Goal: Task Accomplishment & Management: Manage account settings

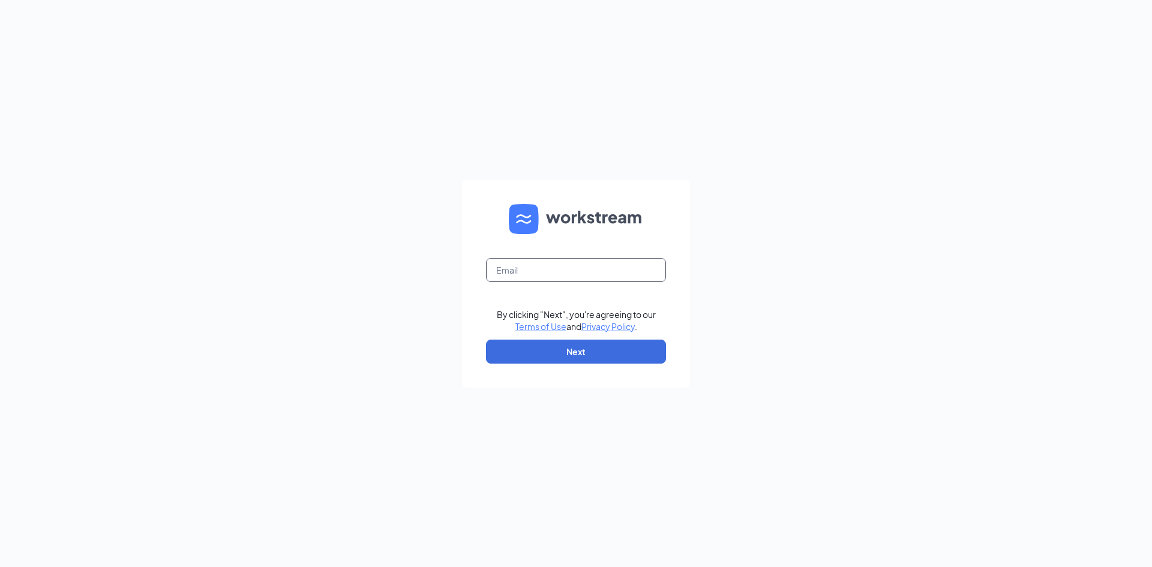
click at [543, 270] on input "text" at bounding box center [576, 270] width 180 height 24
type input "sarah@cfa316.com"
click at [594, 354] on button "Next" at bounding box center [576, 352] width 180 height 24
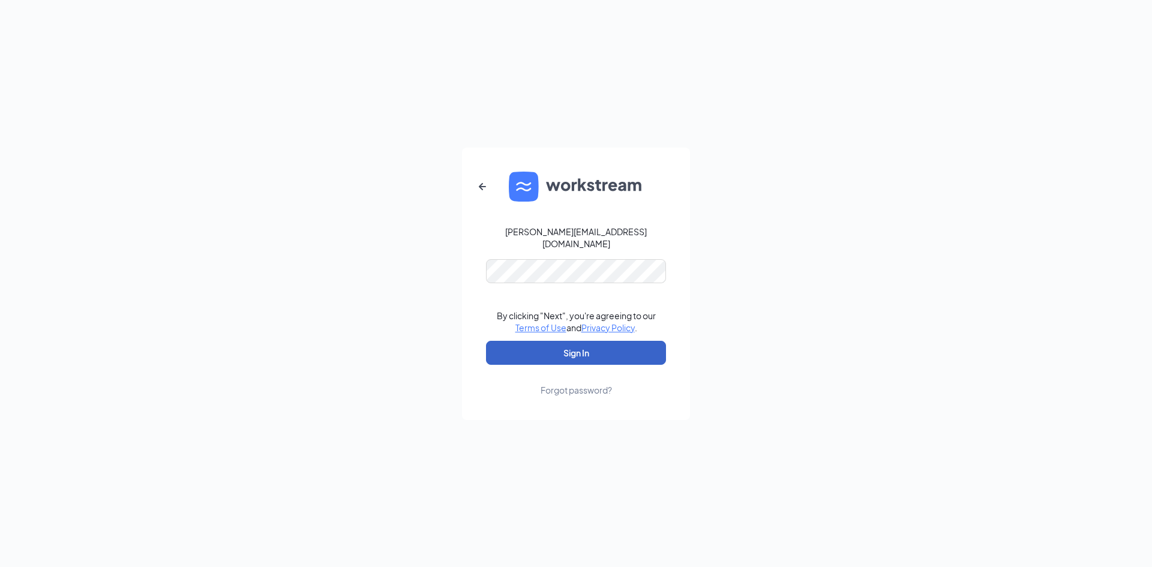
click at [627, 350] on button "Sign In" at bounding box center [576, 353] width 180 height 24
click at [335, 267] on div "sarah@cfa316.com Credential mismatches. By clicking "Next", you're agreeing to …" at bounding box center [576, 283] width 1152 height 567
click at [608, 343] on button "Sign In" at bounding box center [576, 353] width 180 height 24
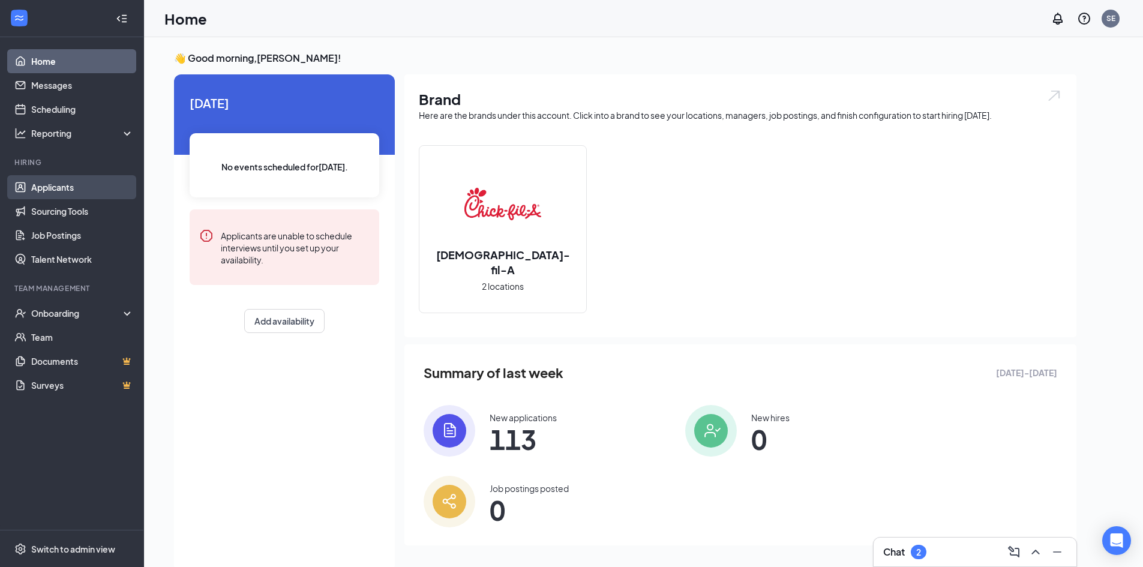
click at [39, 185] on link "Applicants" at bounding box center [82, 187] width 103 height 24
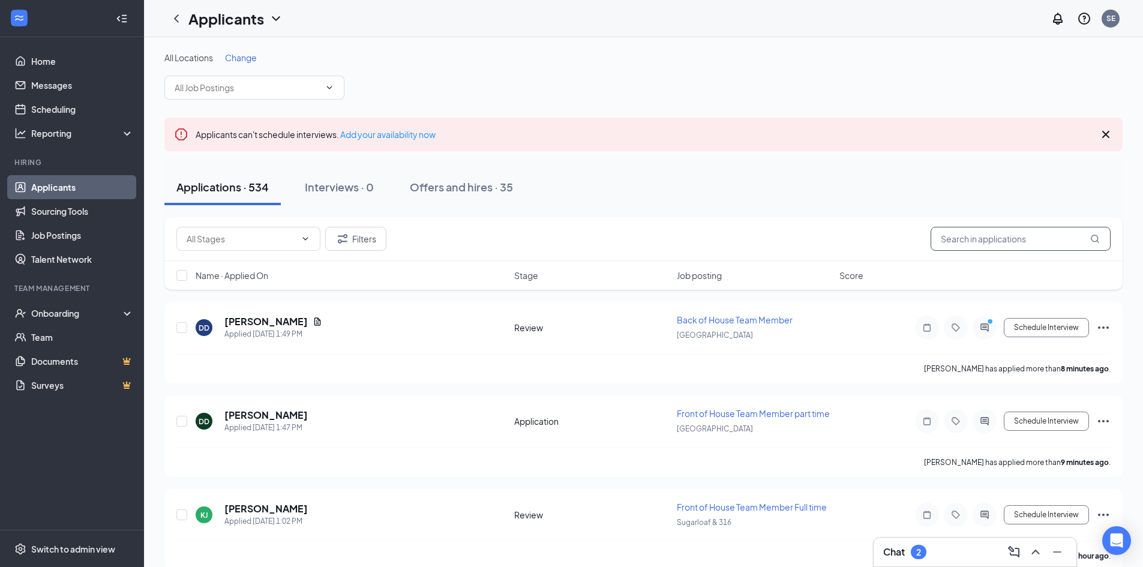
click at [1007, 240] on input "text" at bounding box center [1020, 239] width 180 height 24
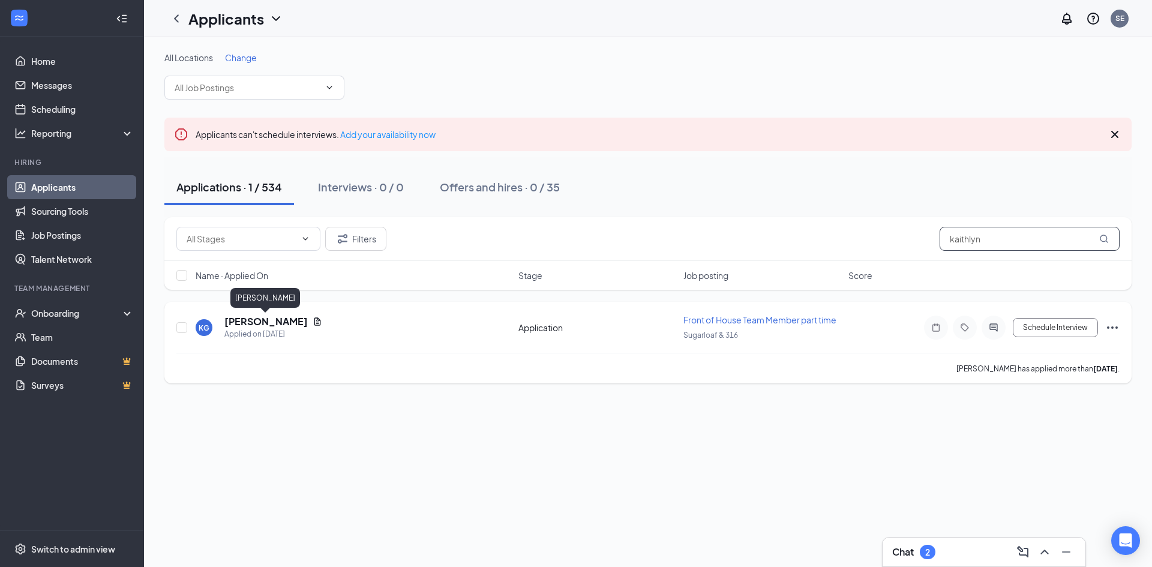
type input "kaithlyn"
click at [251, 318] on h5 "[PERSON_NAME]" at bounding box center [265, 321] width 83 height 13
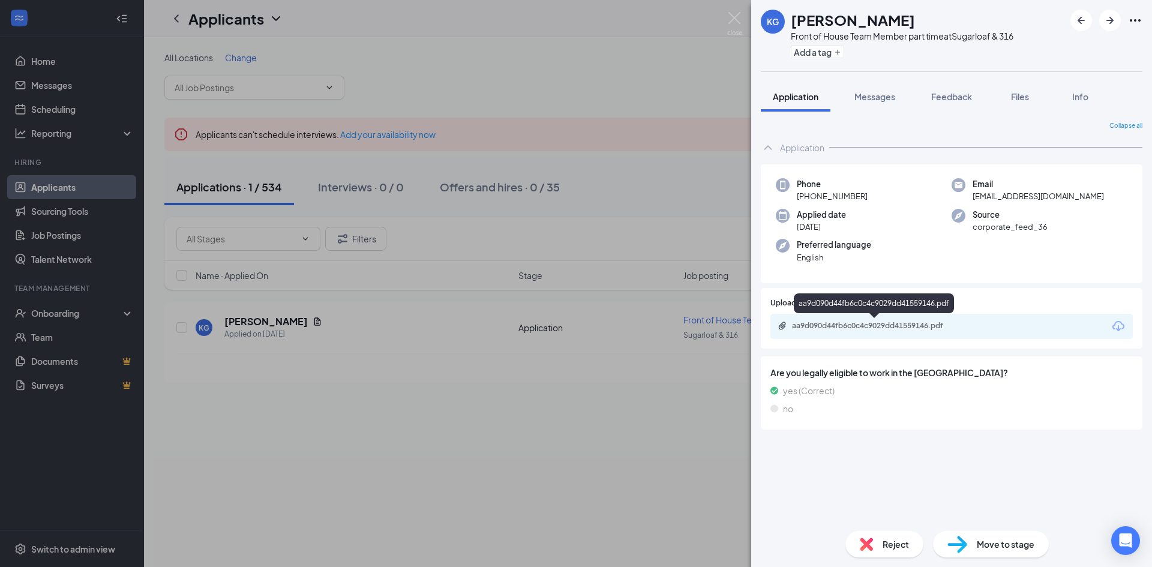
click at [938, 328] on div "aa9d090d44fb6c0c4c9029dd41559146.pdf" at bounding box center [876, 326] width 168 height 10
click at [461, 388] on div "KG [PERSON_NAME] Front of House Team Member part time at Sugarloaf & 316 Add a …" at bounding box center [576, 283] width 1152 height 567
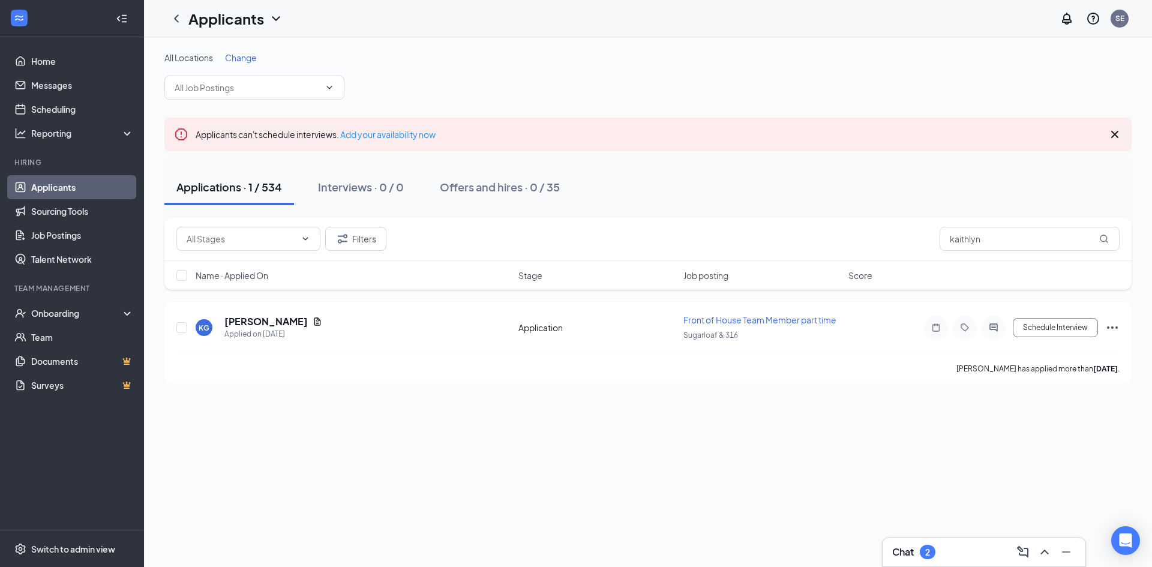
click at [68, 190] on link "Applicants" at bounding box center [82, 187] width 103 height 24
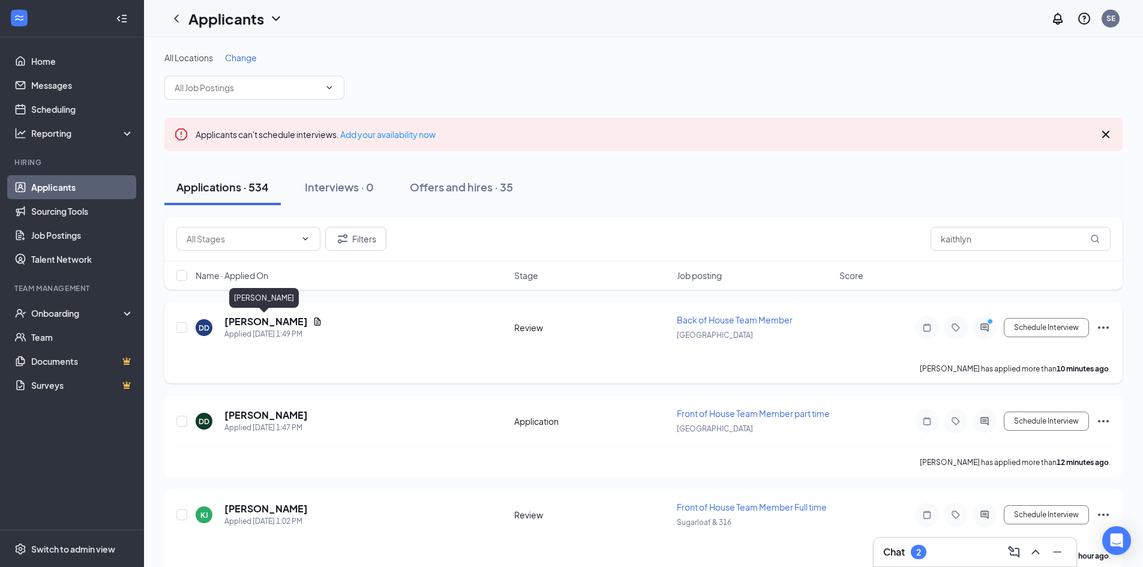
click at [274, 326] on h5 "[PERSON_NAME]" at bounding box center [265, 321] width 83 height 13
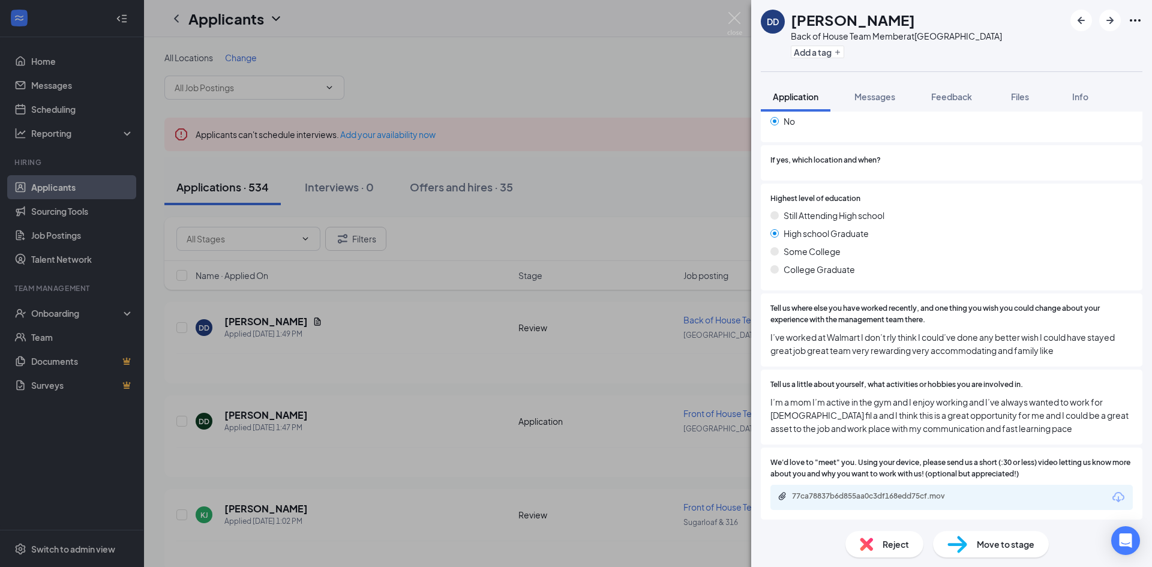
scroll to position [495, 0]
click at [921, 494] on div "77ca78837b6d855aa0c3df168edd75cf.mov" at bounding box center [876, 495] width 168 height 10
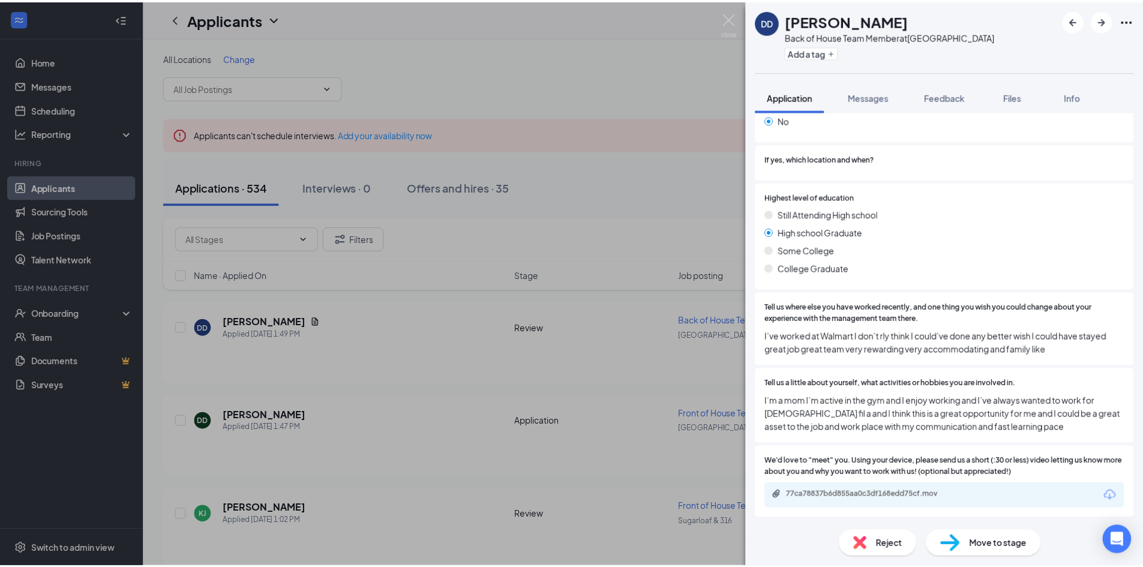
scroll to position [490, 0]
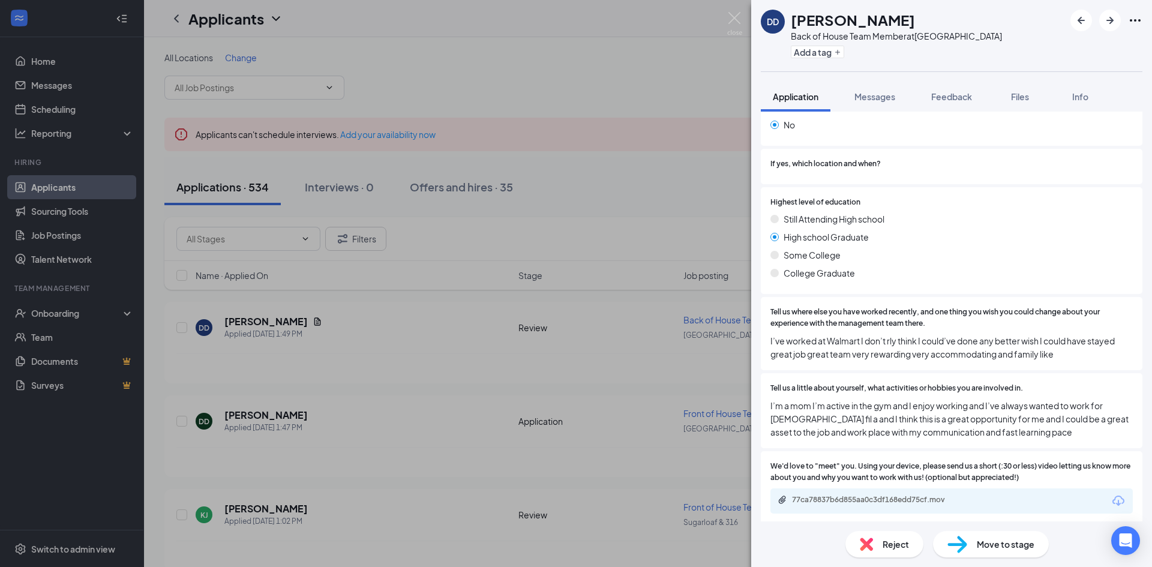
click at [396, 457] on div "DD [PERSON_NAME] Back of House Team Member at [GEOGRAPHIC_DATA] Add a tag Appli…" at bounding box center [576, 283] width 1152 height 567
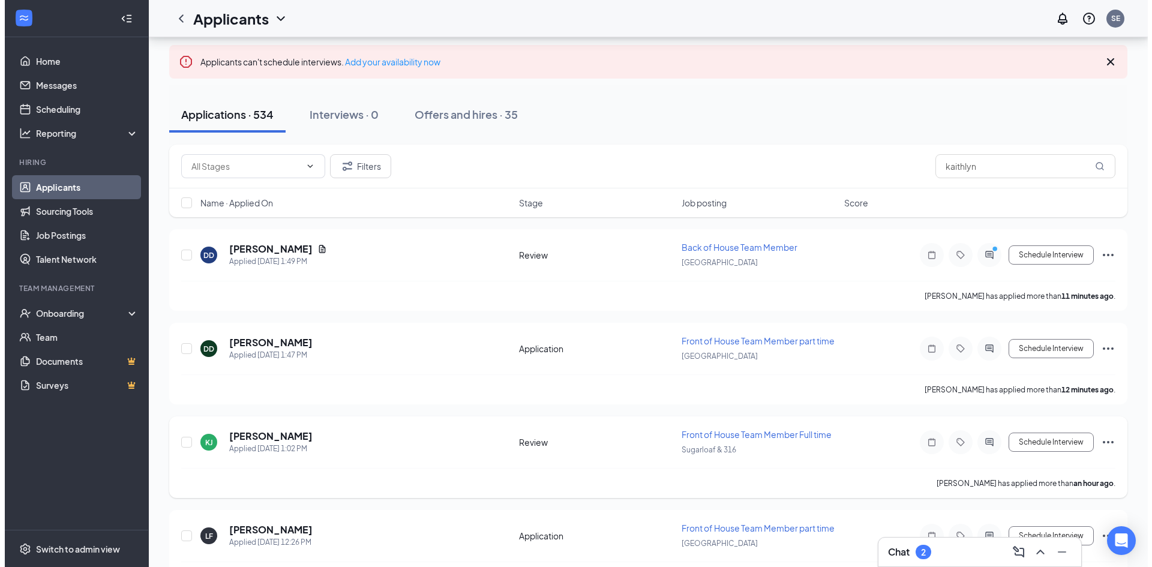
scroll to position [120, 0]
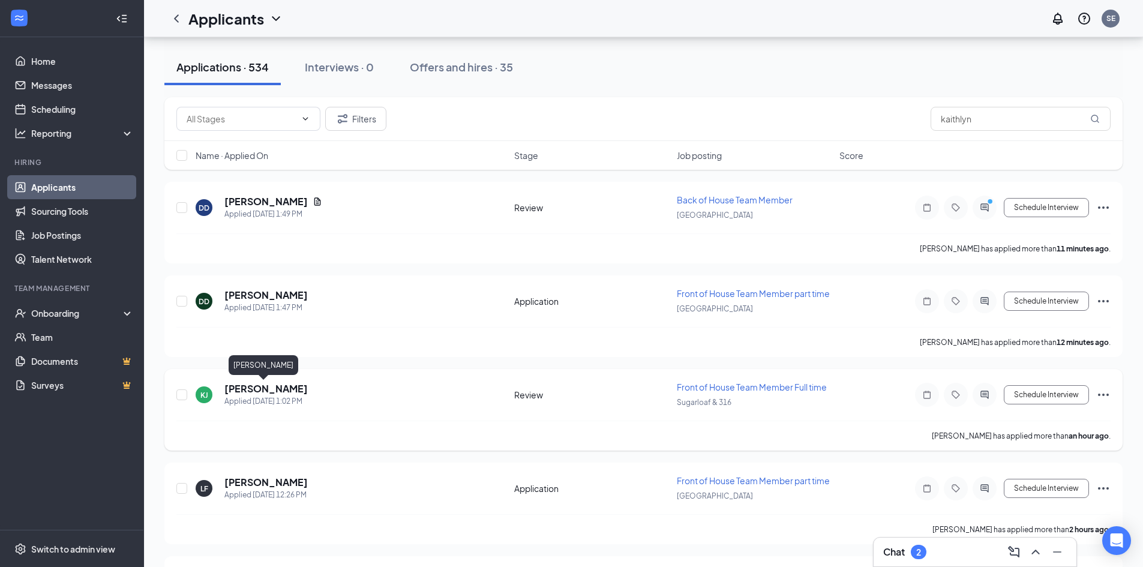
click at [286, 390] on h5 "[PERSON_NAME]" at bounding box center [265, 388] width 83 height 13
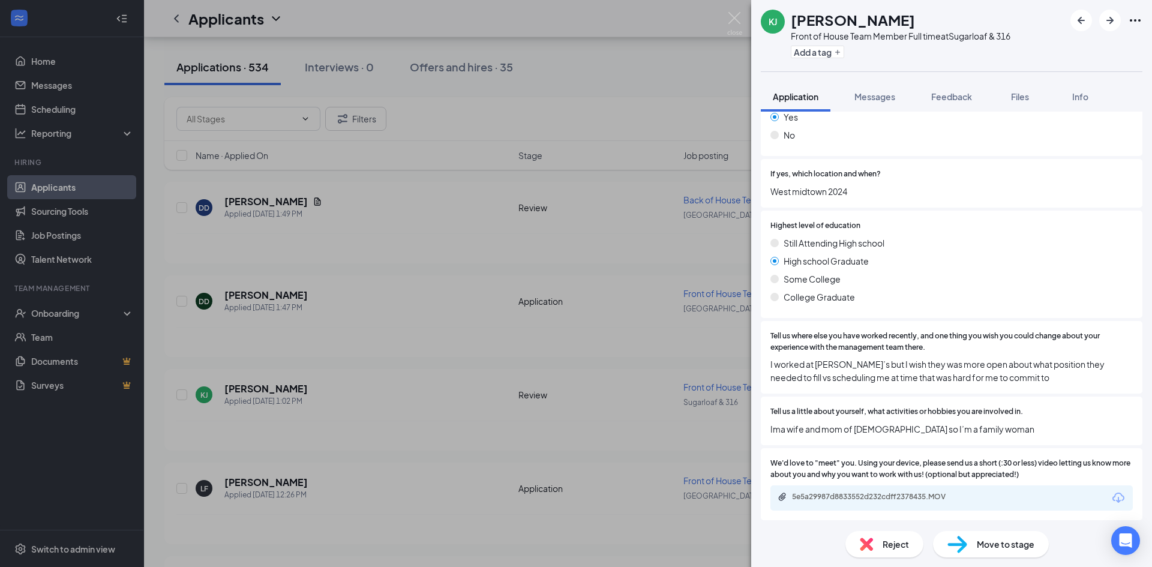
scroll to position [308, 0]
click at [867, 493] on div "5e5a29987d8833552d232cdff2378435.MOV" at bounding box center [876, 495] width 168 height 10
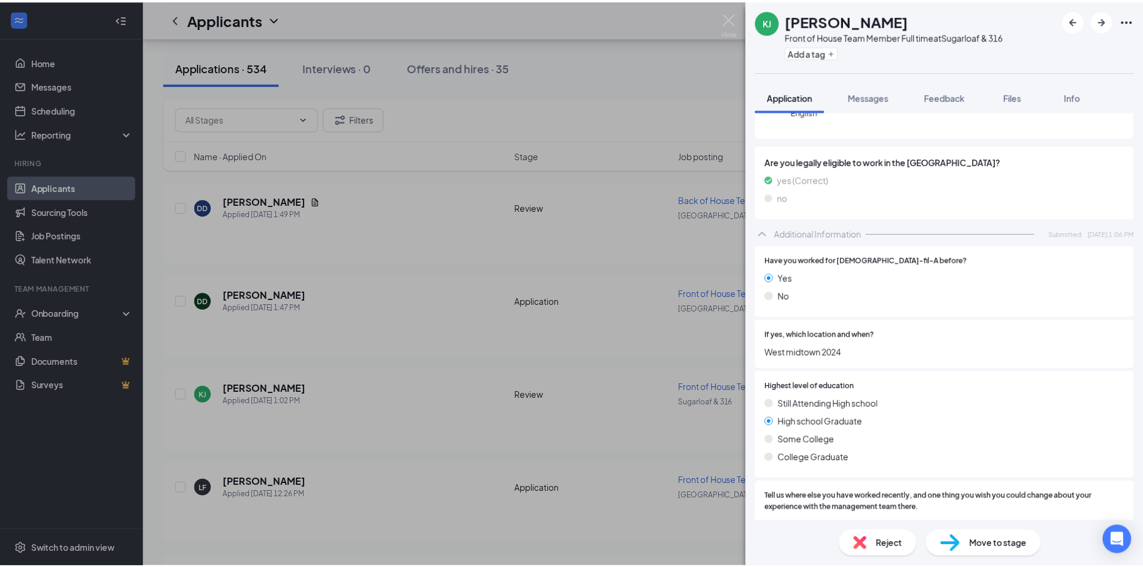
scroll to position [0, 0]
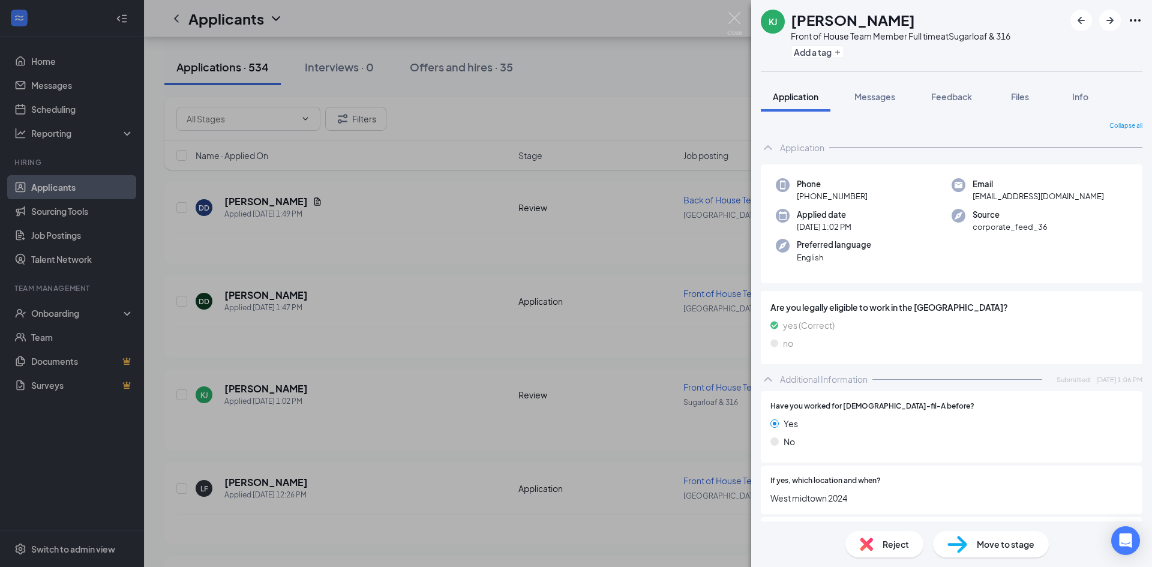
click at [247, 484] on div "[PERSON_NAME] Front of House Team Member Full time at Sugarloaf & 316 Add a tag…" at bounding box center [576, 283] width 1152 height 567
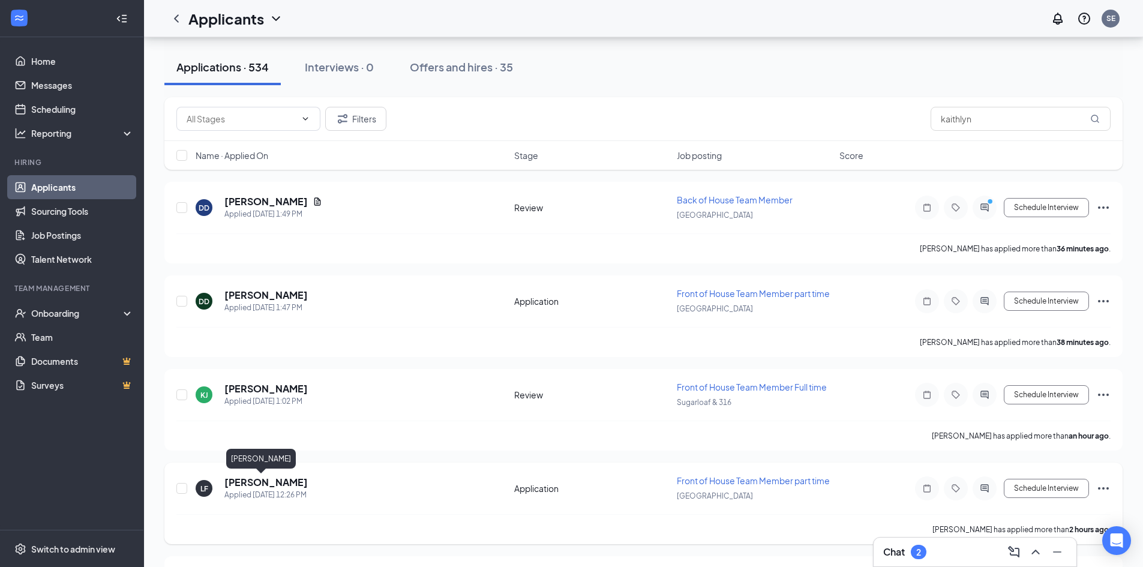
click at [259, 487] on h5 "[PERSON_NAME]" at bounding box center [265, 482] width 83 height 13
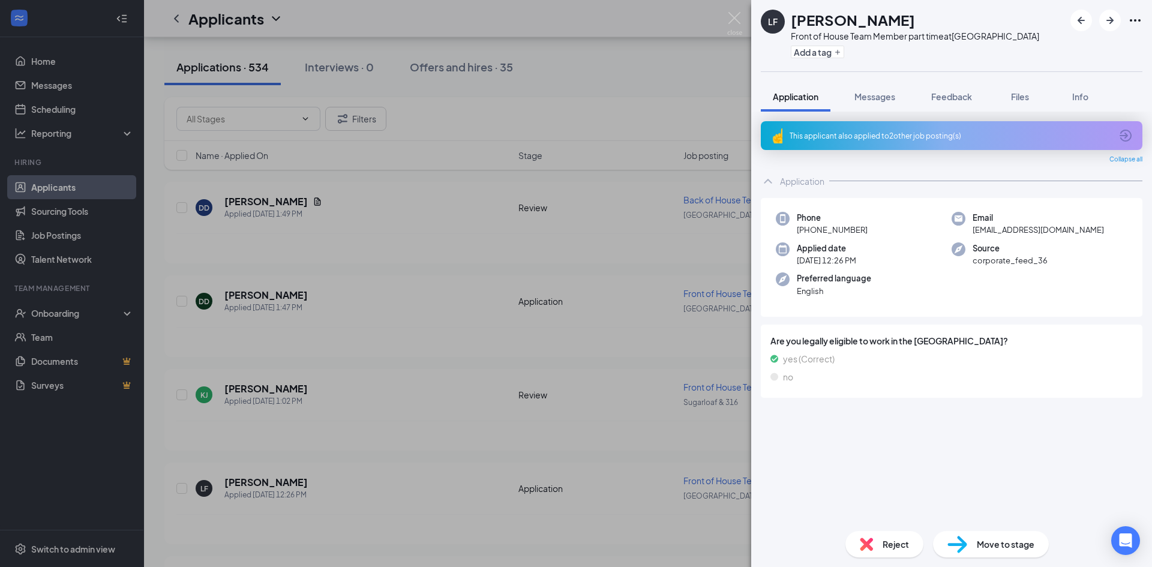
click at [233, 485] on div "LF [PERSON_NAME] Front of House Team Member part time at [GEOGRAPHIC_DATA] Add …" at bounding box center [576, 283] width 1152 height 567
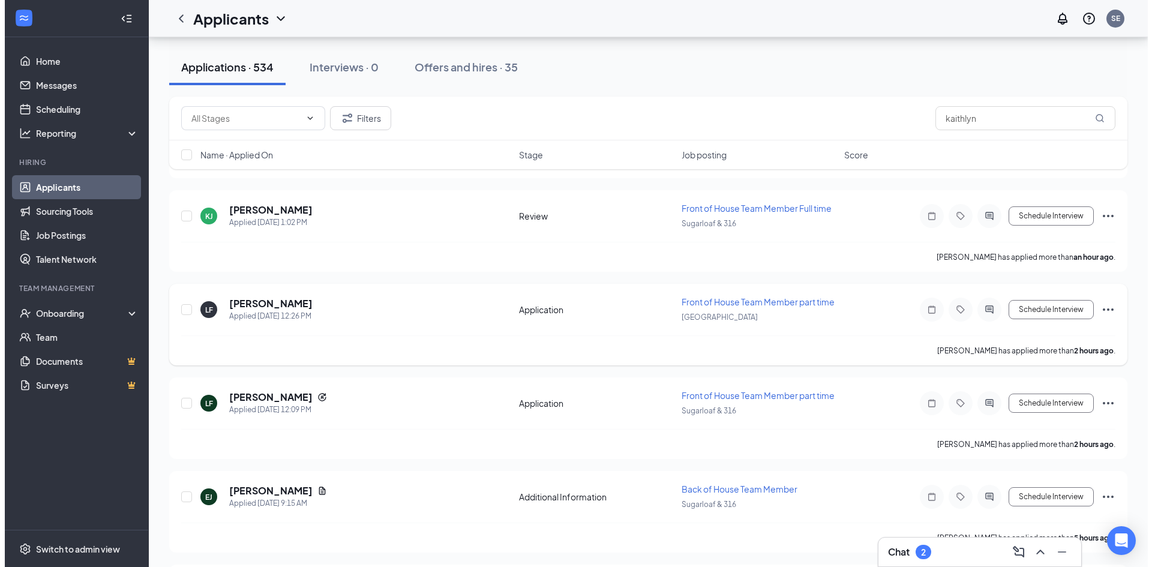
scroll to position [300, 0]
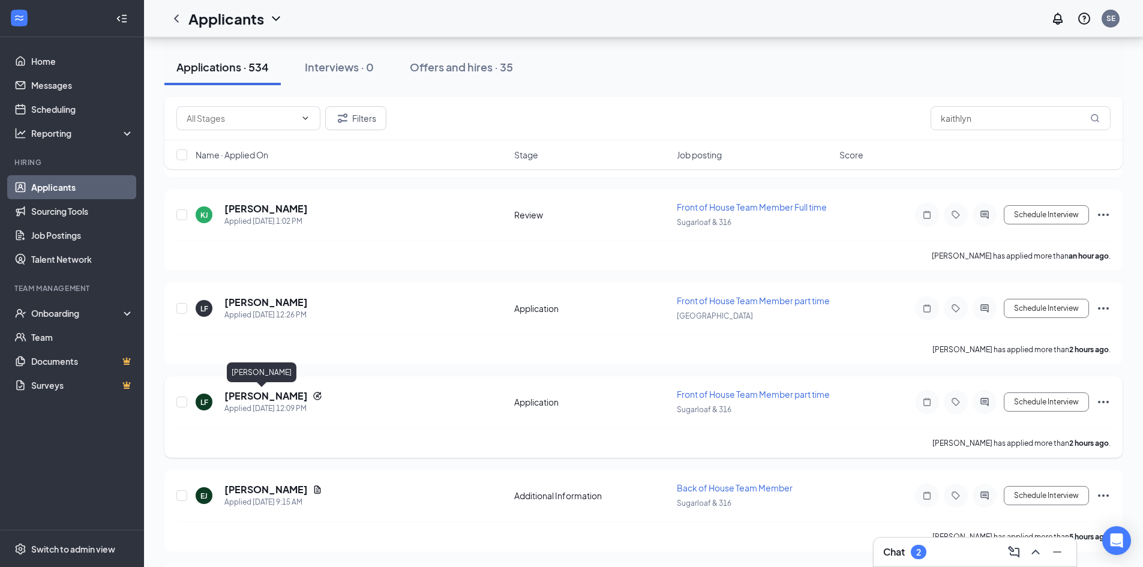
click at [269, 398] on h5 "[PERSON_NAME]" at bounding box center [265, 395] width 83 height 13
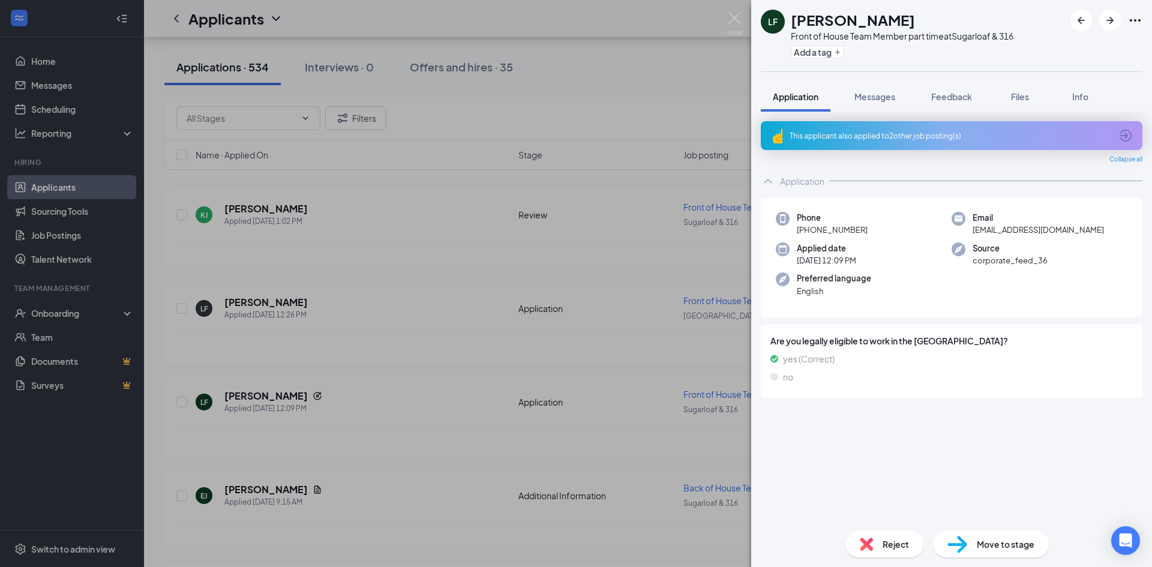
click at [247, 300] on div "LF [PERSON_NAME] Front of House Team Member part time at Sugarloaf & 316 Add a …" at bounding box center [576, 283] width 1152 height 567
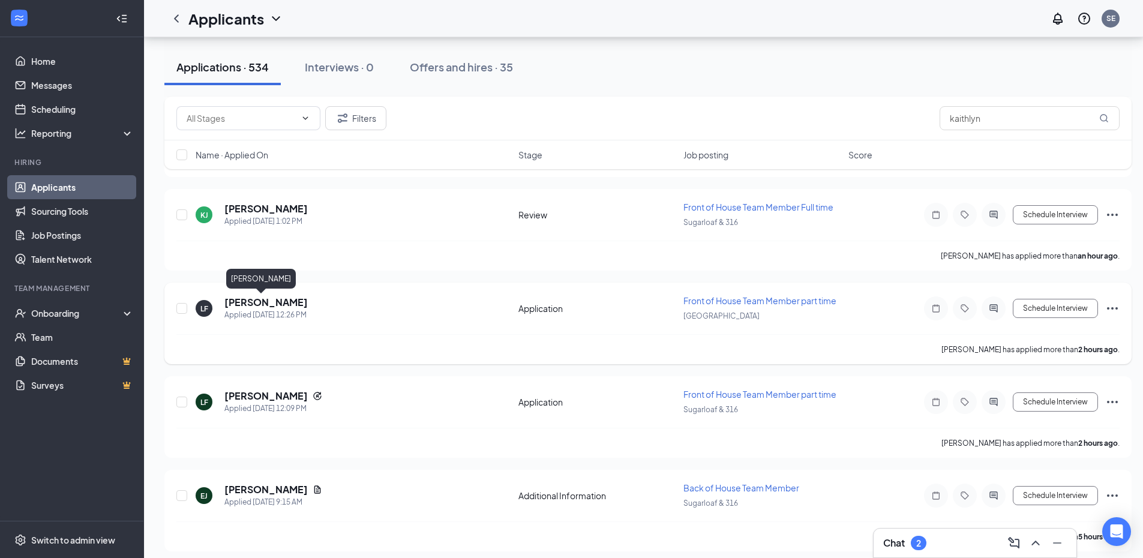
click at [267, 299] on h5 "[PERSON_NAME]" at bounding box center [265, 302] width 83 height 13
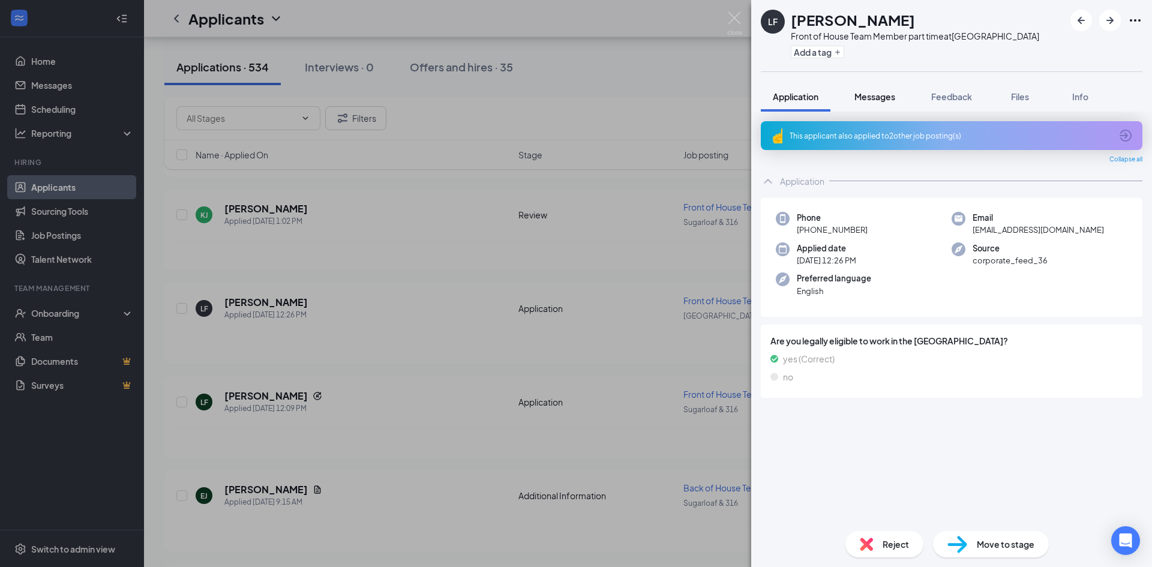
click at [863, 97] on span "Messages" at bounding box center [874, 96] width 41 height 11
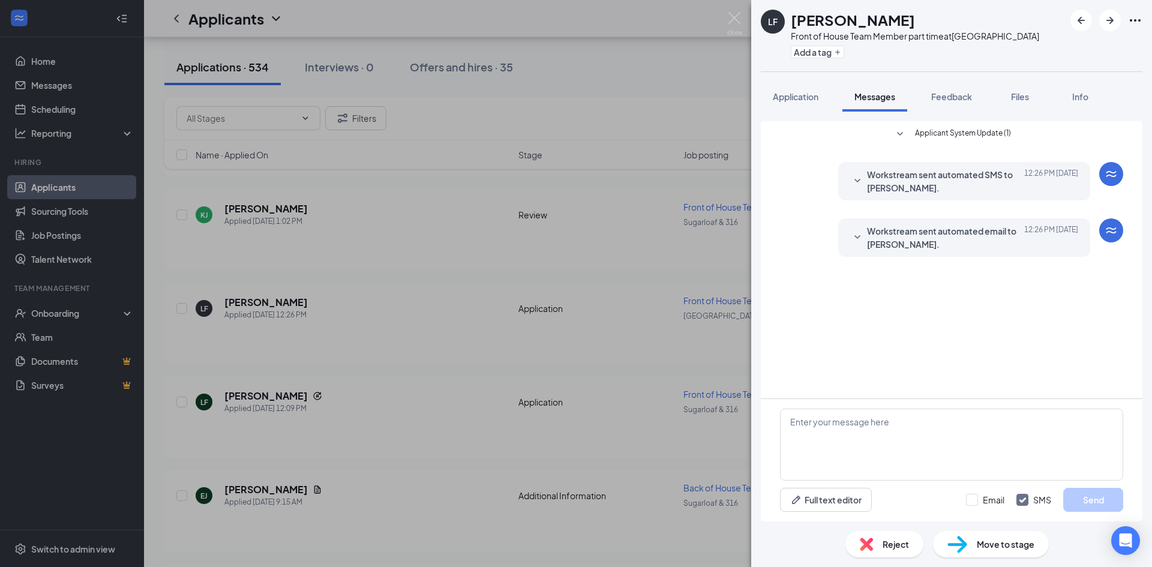
click at [264, 398] on div "LF [PERSON_NAME] Front of House Team Member part time at [GEOGRAPHIC_DATA] Add …" at bounding box center [576, 283] width 1152 height 567
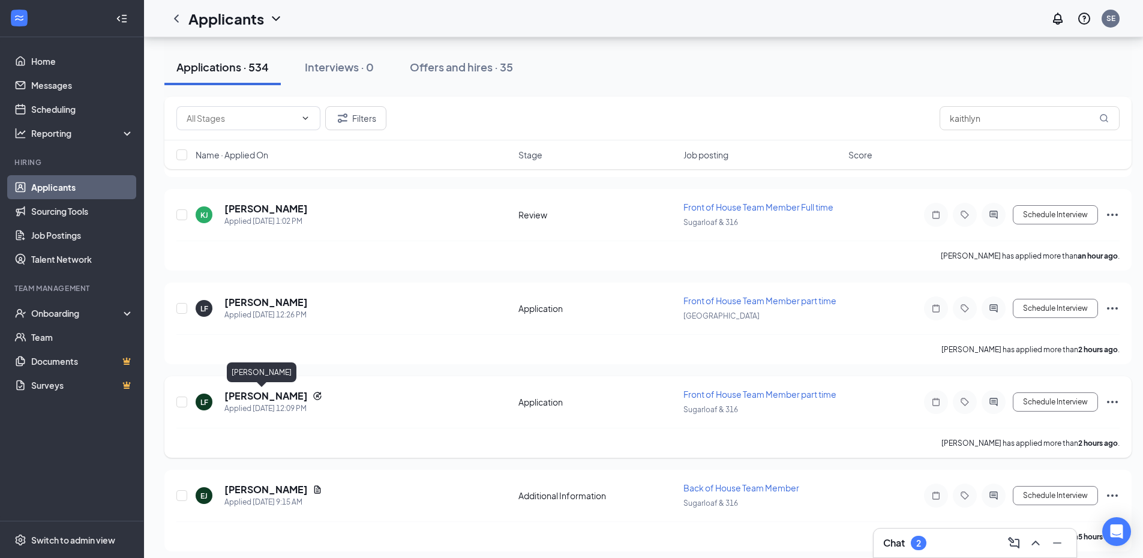
click at [262, 397] on h5 "[PERSON_NAME]" at bounding box center [265, 395] width 83 height 13
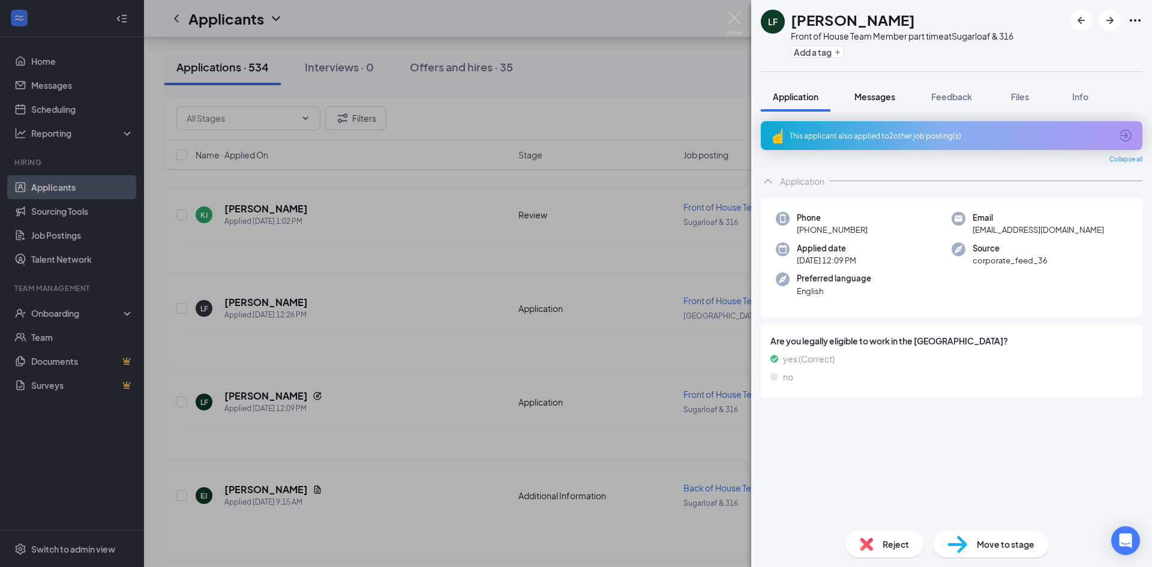
click at [889, 97] on span "Messages" at bounding box center [874, 96] width 41 height 11
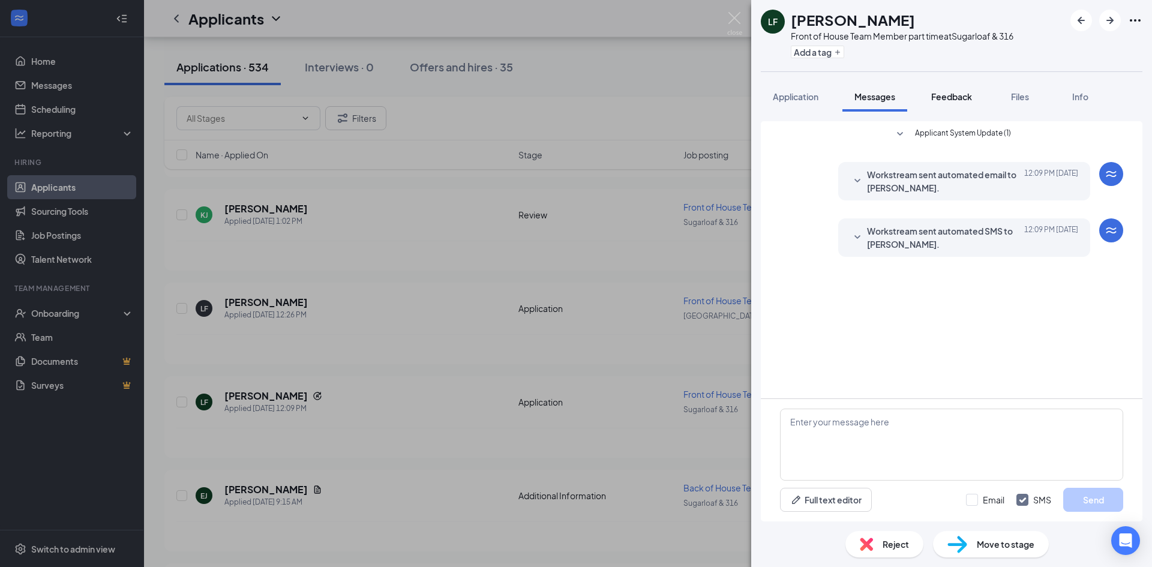
click at [959, 98] on span "Feedback" at bounding box center [951, 96] width 41 height 11
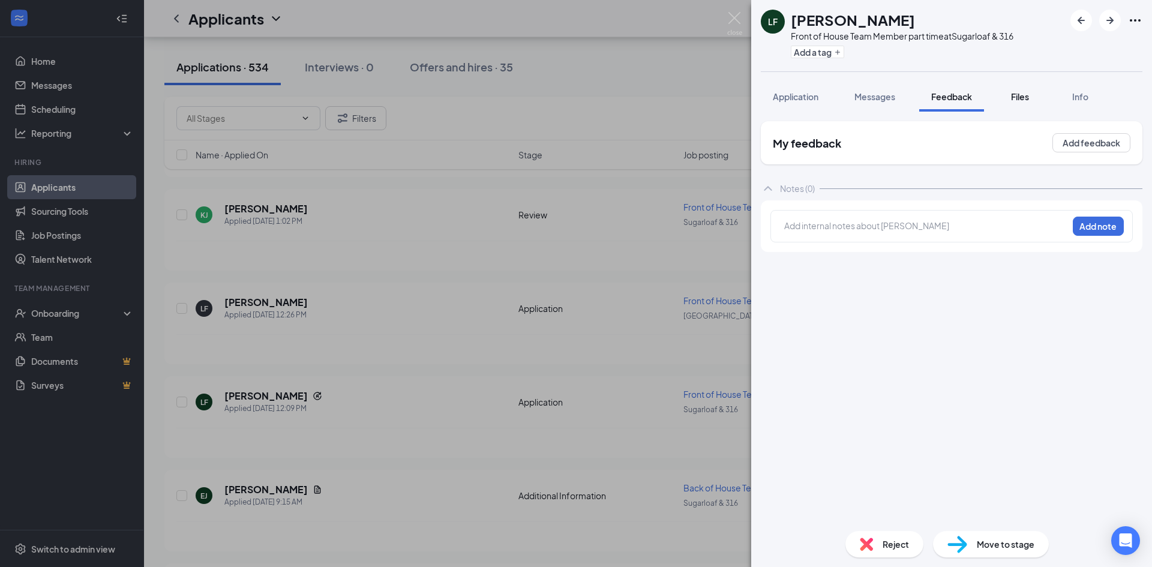
click at [1021, 95] on span "Files" at bounding box center [1020, 96] width 18 height 11
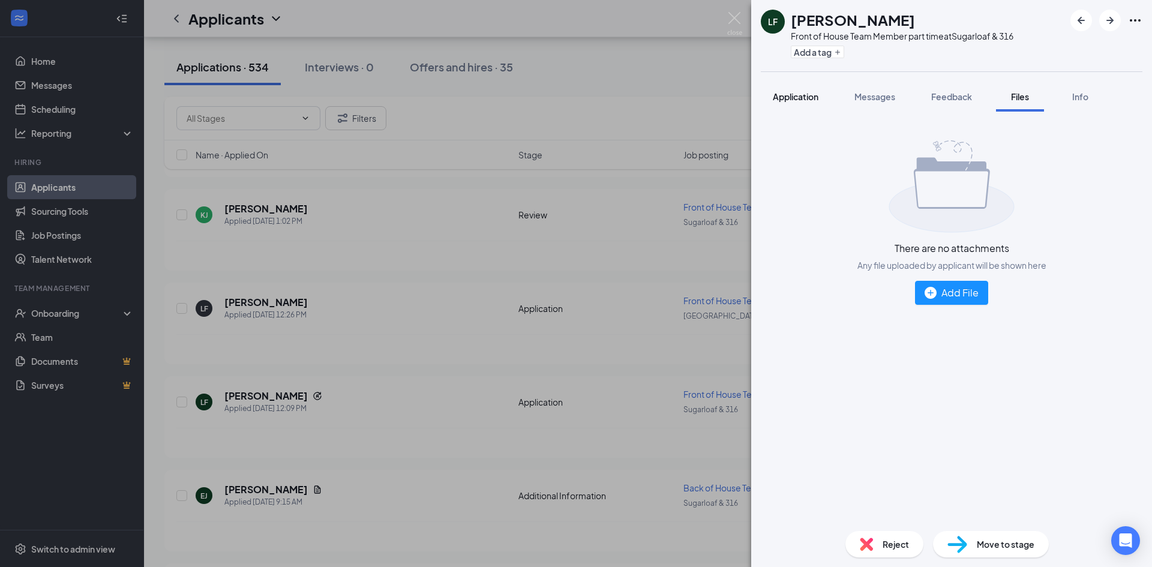
click at [794, 100] on span "Application" at bounding box center [796, 96] width 46 height 11
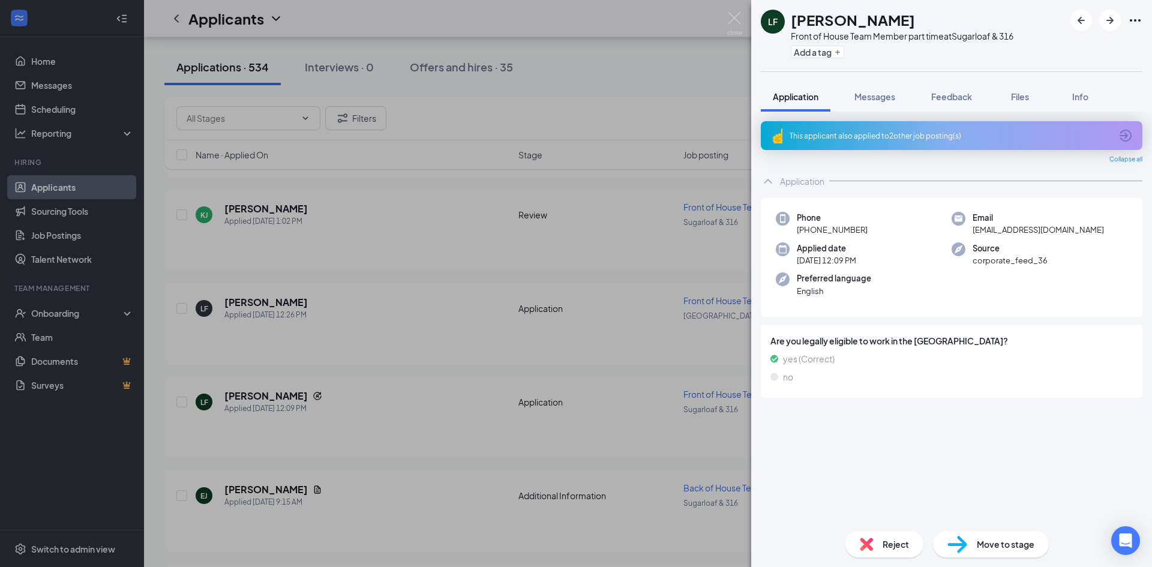
click at [266, 406] on div "LF [PERSON_NAME] Front of House Team Member part time at Sugarloaf & 316 Add a …" at bounding box center [576, 283] width 1152 height 567
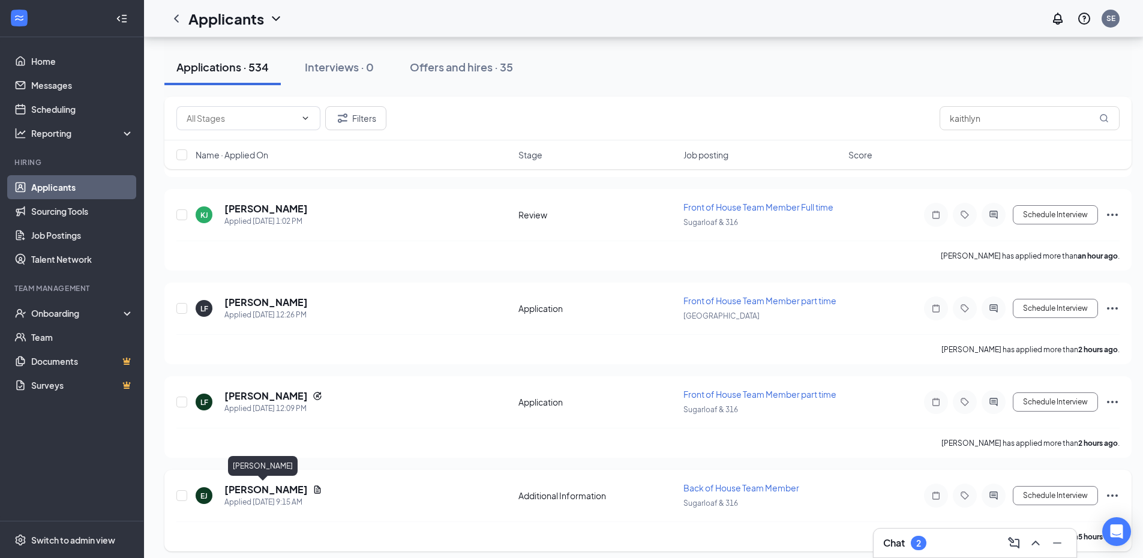
click at [274, 491] on h5 "[PERSON_NAME]" at bounding box center [265, 489] width 83 height 13
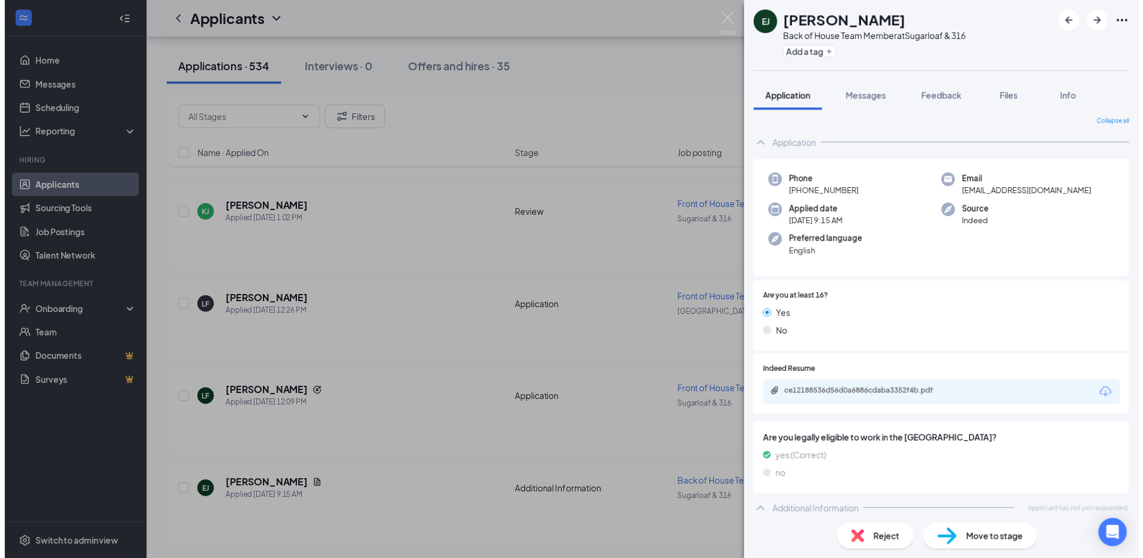
scroll to position [5, 0]
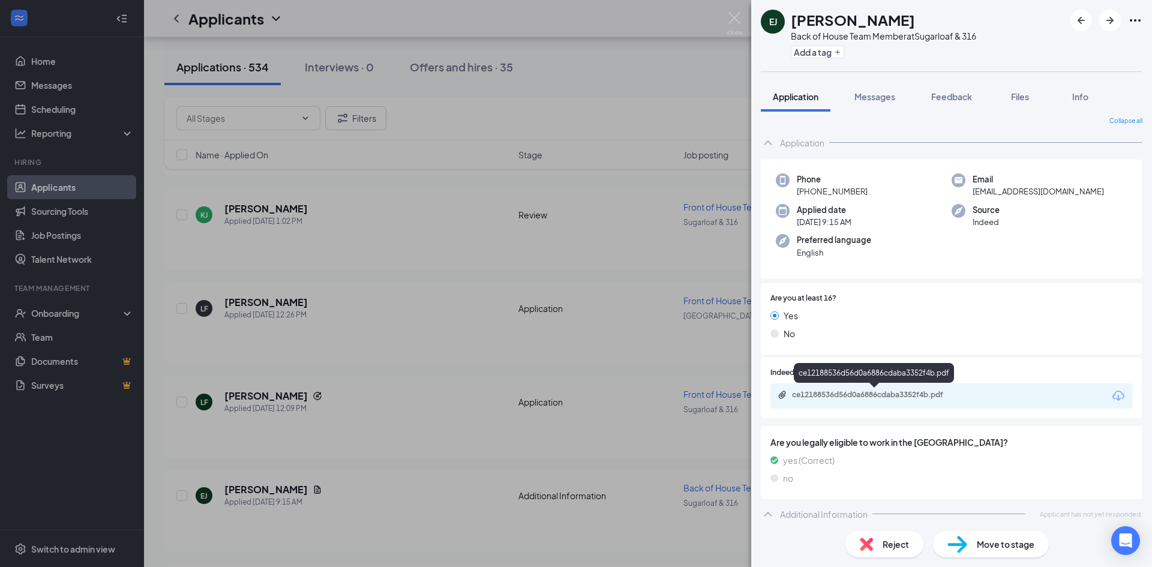
click at [885, 395] on div "ce12188536d56d0a6886cdaba3352f4b.pdf" at bounding box center [876, 395] width 168 height 10
click at [376, 518] on div "[PERSON_NAME] Back of House Team Member at Sugarloaf & 316 Add a tag Applicatio…" at bounding box center [576, 283] width 1152 height 567
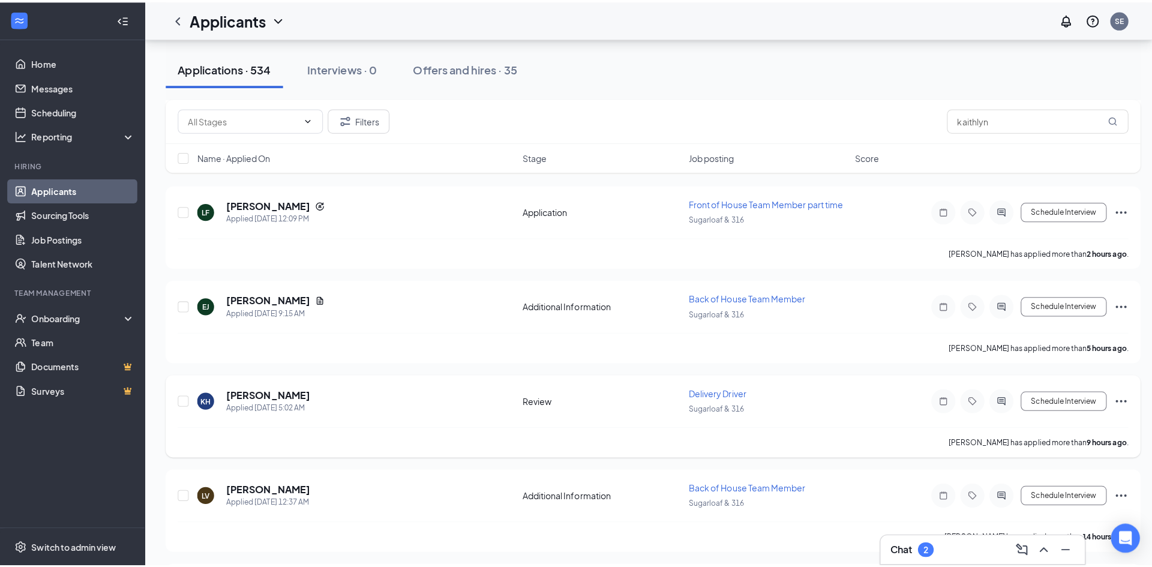
scroll to position [540, 0]
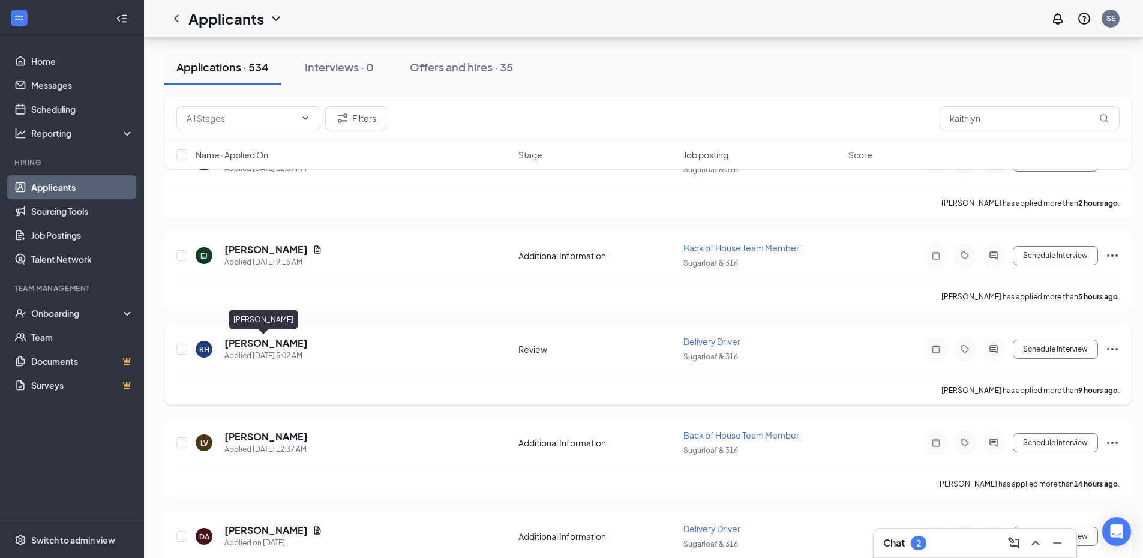
click at [250, 343] on h5 "[PERSON_NAME]" at bounding box center [265, 343] width 83 height 13
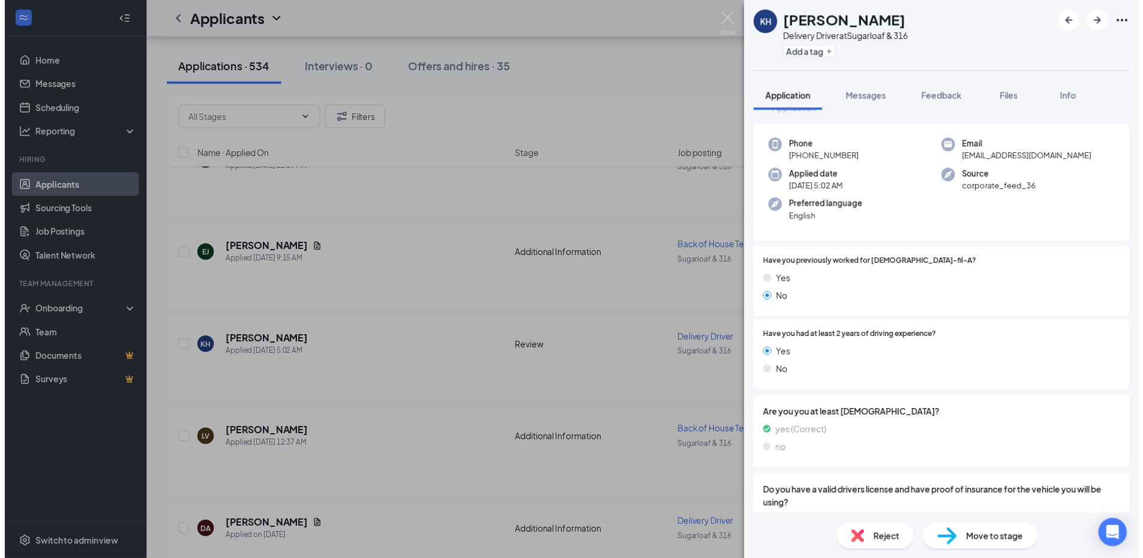
scroll to position [60, 0]
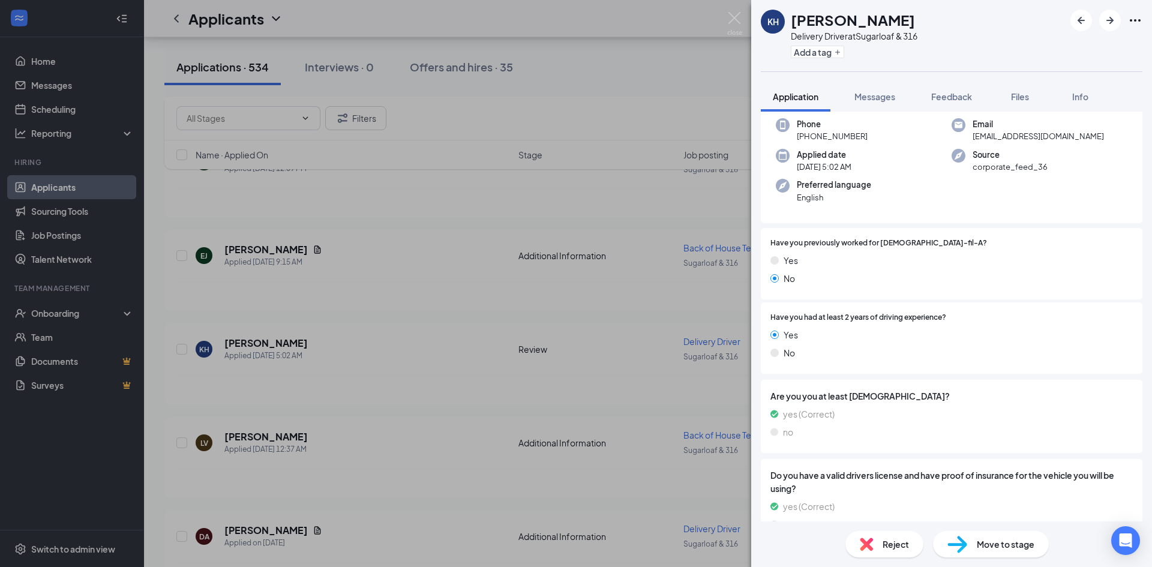
click at [290, 434] on div "KH [PERSON_NAME] Delivery Driver at Sugarloaf & 316 Add a tag Application Messa…" at bounding box center [576, 283] width 1152 height 567
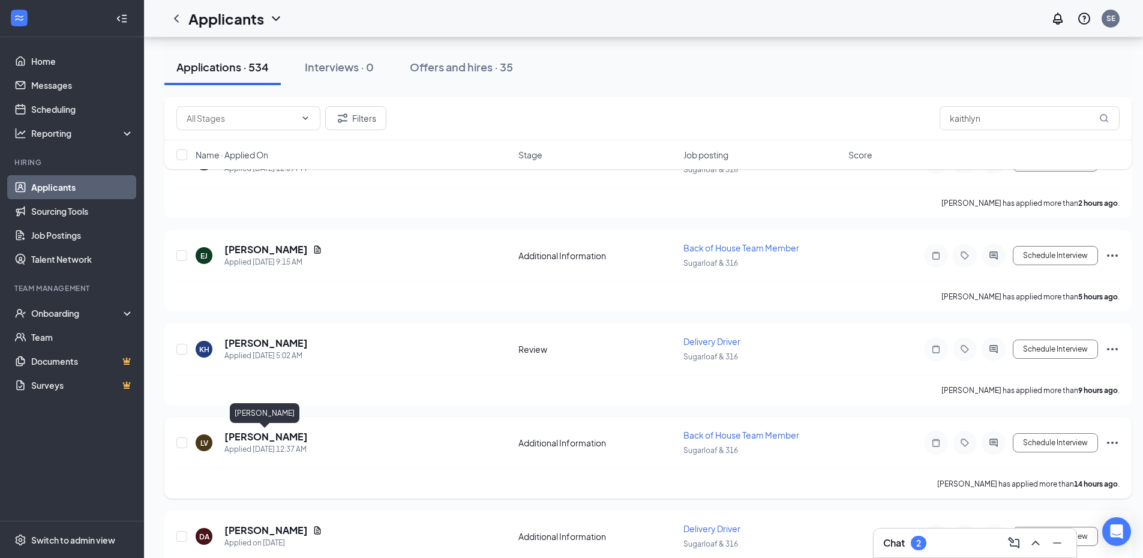
click at [281, 440] on h5 "[PERSON_NAME]" at bounding box center [265, 436] width 83 height 13
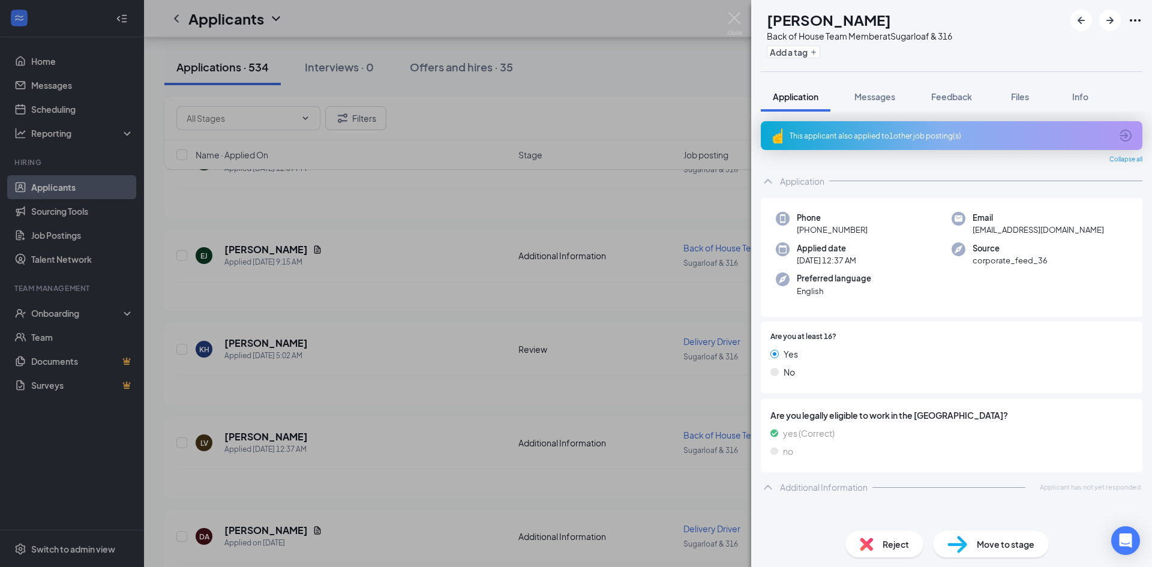
click at [333, 534] on div "LV [PERSON_NAME] Back of House Team Member at Sugarloaf & 316 Add a tag Applica…" at bounding box center [576, 283] width 1152 height 567
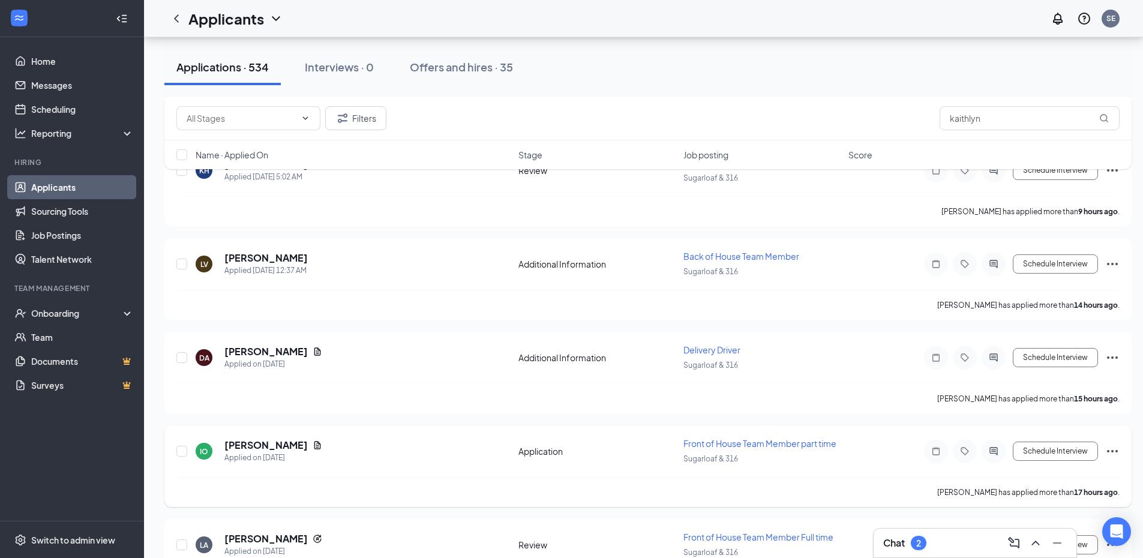
scroll to position [720, 0]
click at [240, 445] on h5 "[PERSON_NAME]" at bounding box center [265, 443] width 83 height 13
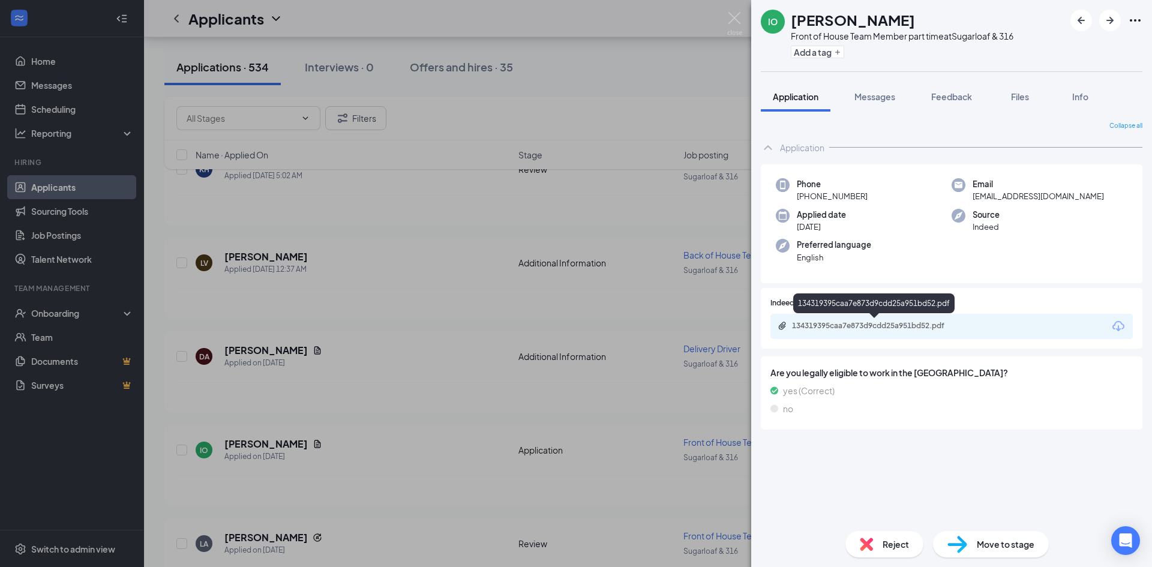
click at [925, 328] on div "134319395caa7e873d9cdd25a951bd52.pdf" at bounding box center [876, 326] width 168 height 10
drag, startPoint x: 444, startPoint y: 322, endPoint x: 428, endPoint y: 329, distance: 16.9
click at [444, 323] on div "IO [PERSON_NAME] Front of House Team Member part time at Sugarloaf & 316 Add a …" at bounding box center [576, 283] width 1152 height 567
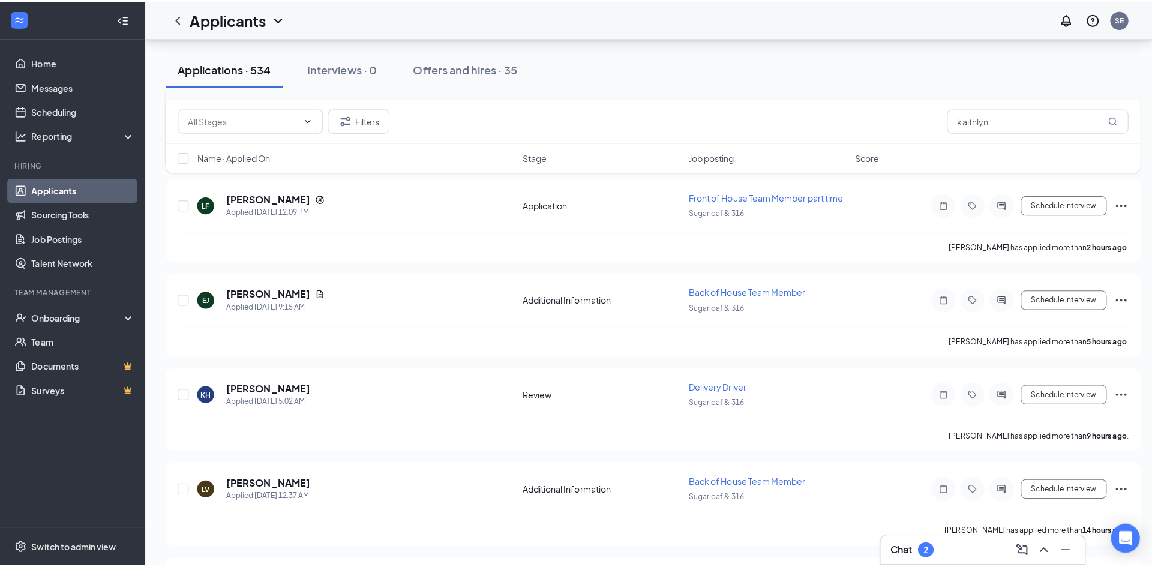
scroll to position [300, 0]
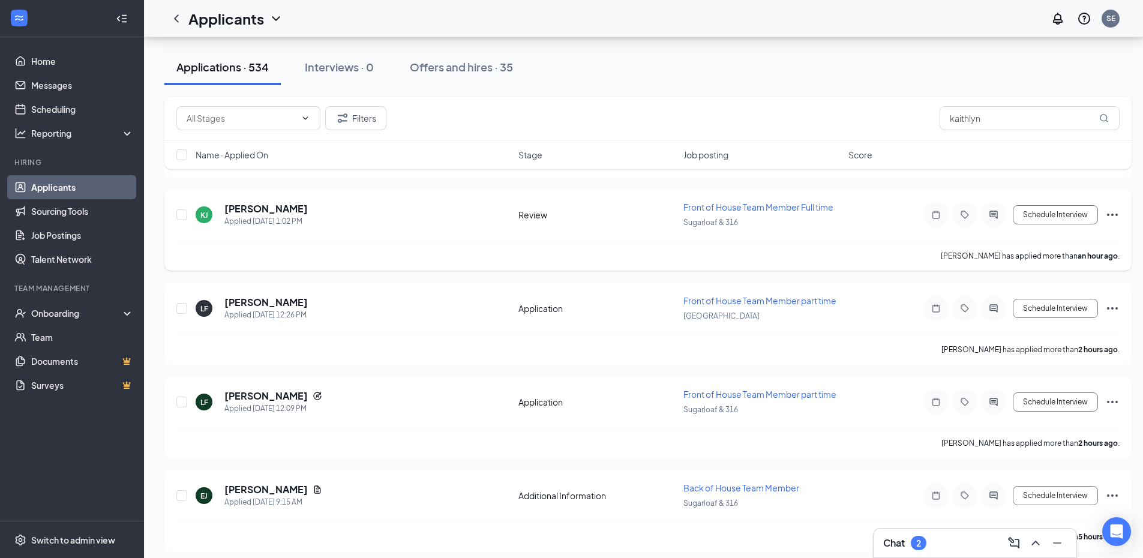
click at [263, 206] on h5 "[PERSON_NAME]" at bounding box center [265, 208] width 83 height 13
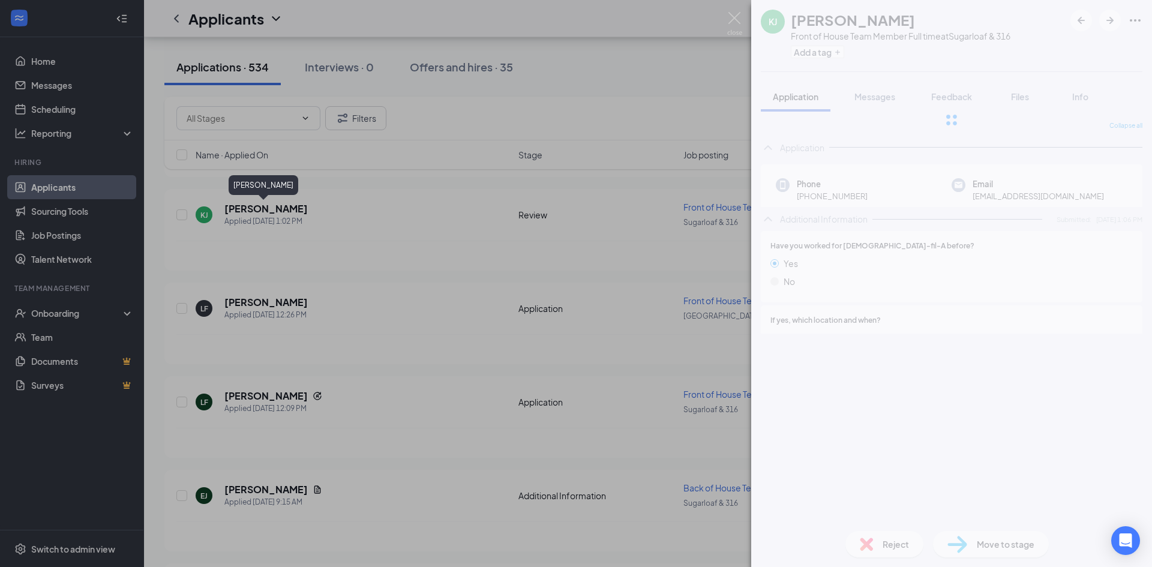
click at [263, 208] on div "[PERSON_NAME] Front of House Team Member Full time at Sugarloaf & 316 Add a tag…" at bounding box center [576, 283] width 1152 height 567
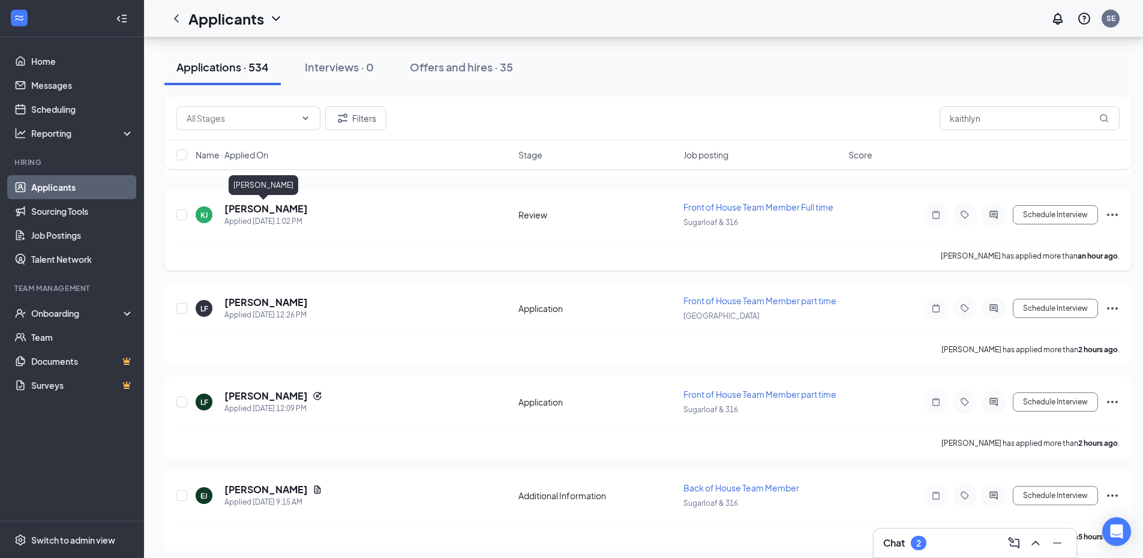
click at [256, 211] on h5 "[PERSON_NAME]" at bounding box center [265, 208] width 83 height 13
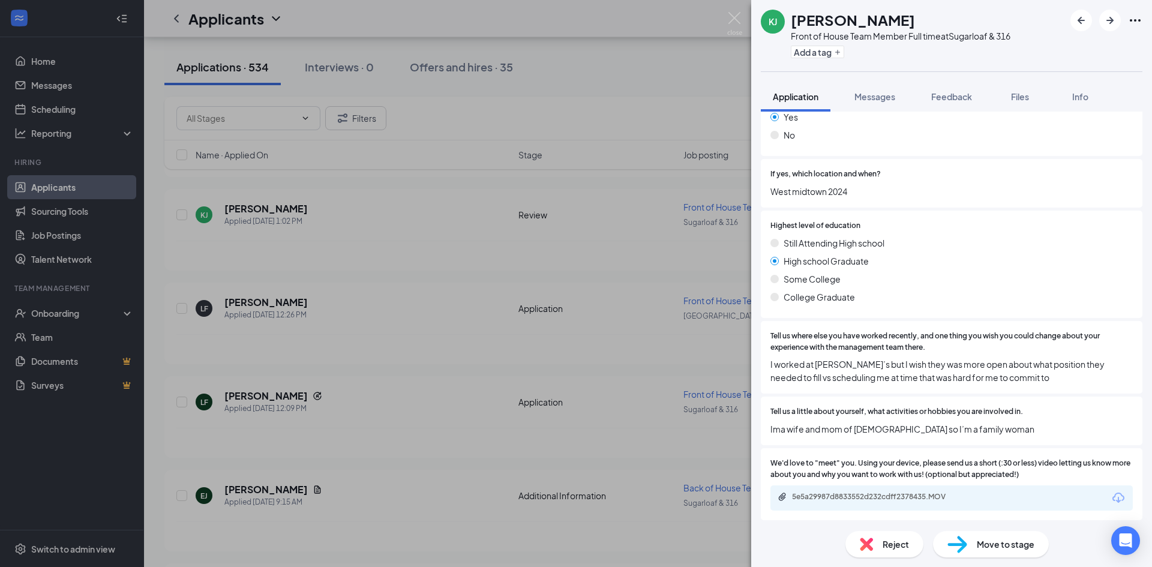
scroll to position [308, 0]
click at [899, 500] on div "5e5a29987d8833552d232cdff2378435.MOV" at bounding box center [876, 495] width 168 height 10
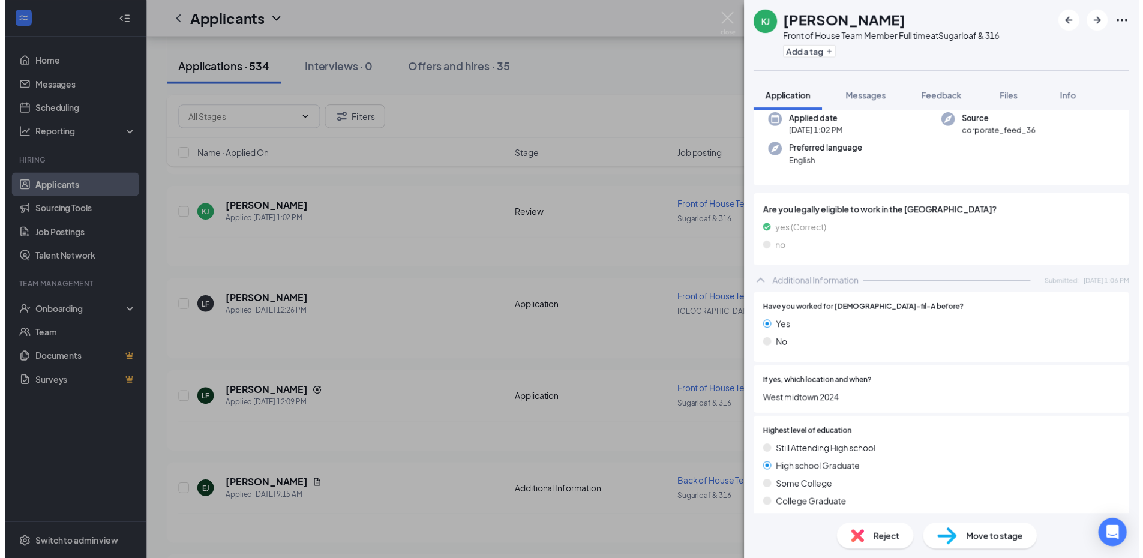
scroll to position [0, 0]
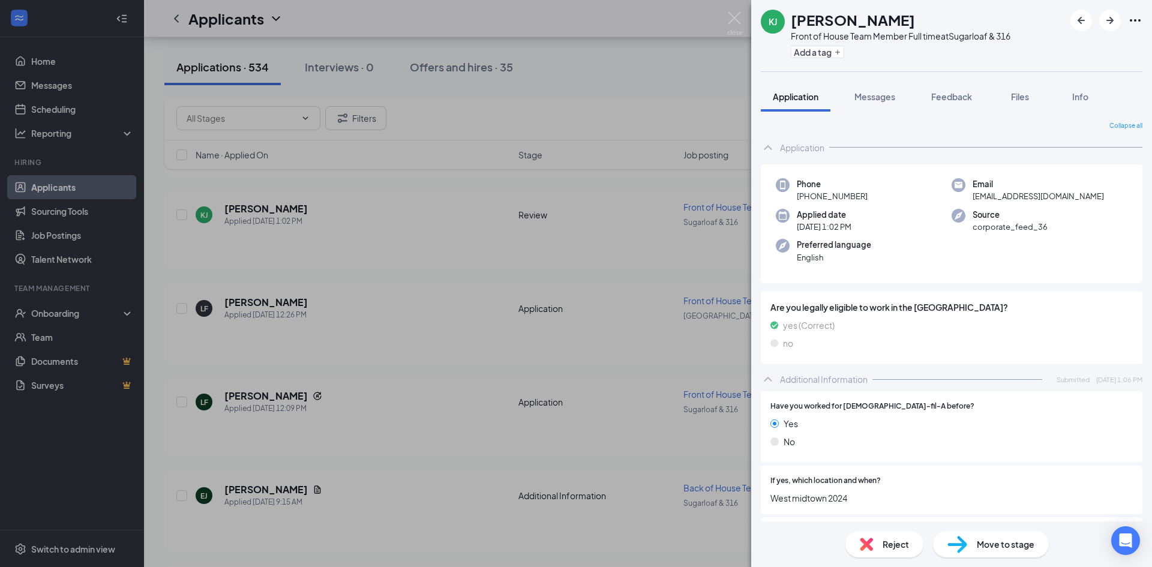
click at [445, 394] on div "[PERSON_NAME] Front of House Team Member Full time at Sugarloaf & 316 Add a tag…" at bounding box center [576, 283] width 1152 height 567
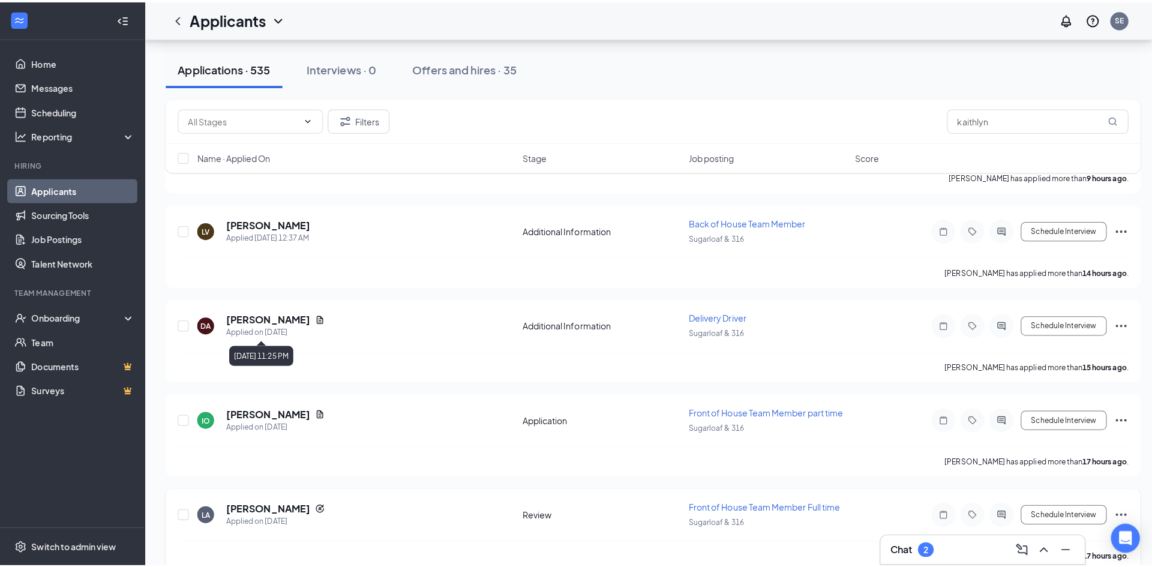
scroll to position [900, 0]
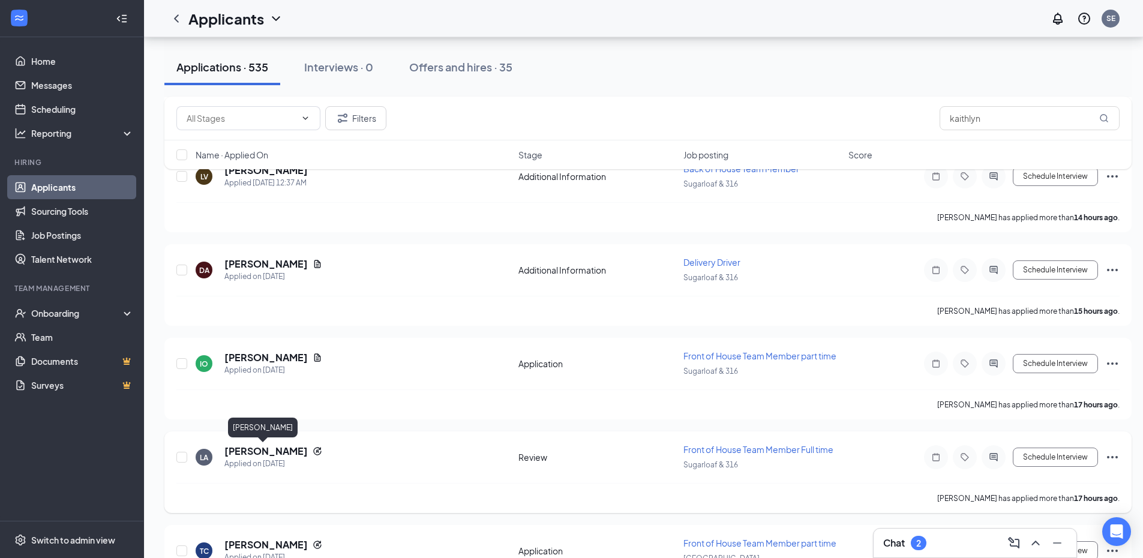
click at [265, 449] on h5 "[PERSON_NAME]" at bounding box center [265, 451] width 83 height 13
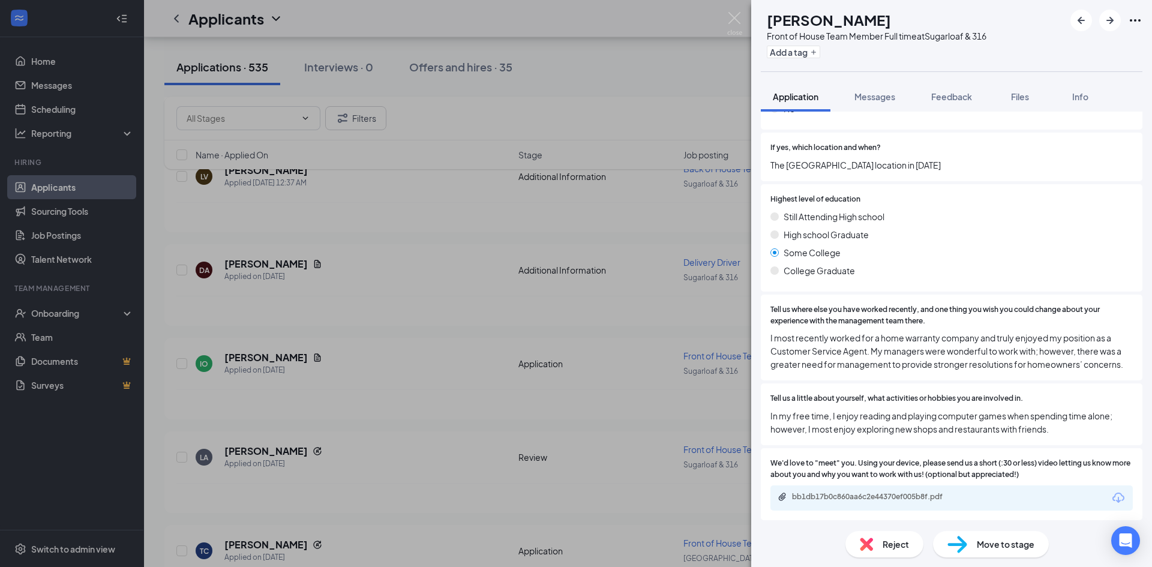
scroll to position [368, 0]
click at [912, 494] on div "bb1db17b0c860aa6c2e44370ef005b8f.pdf" at bounding box center [876, 495] width 168 height 10
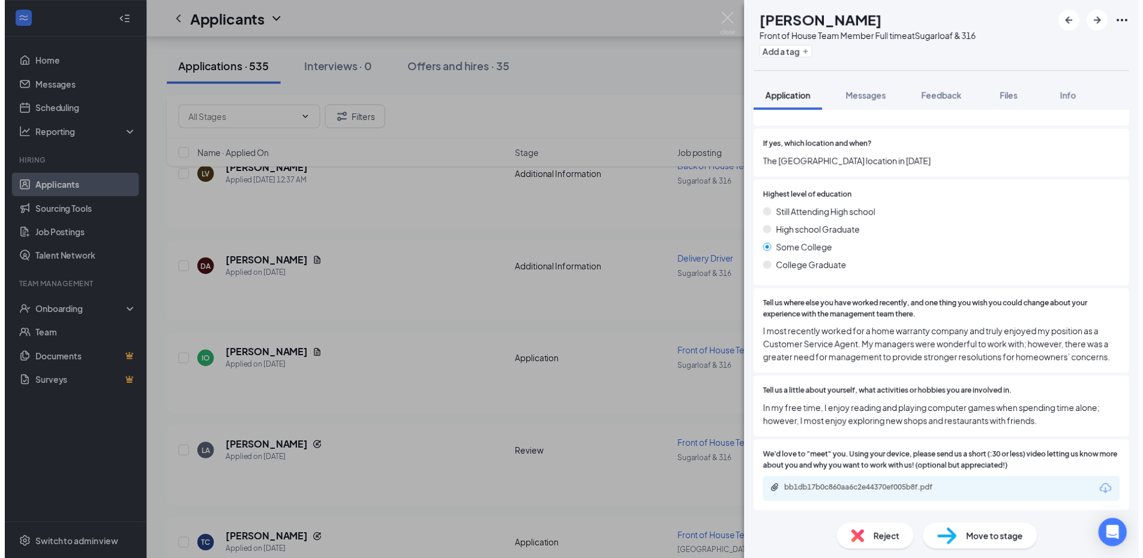
scroll to position [364, 0]
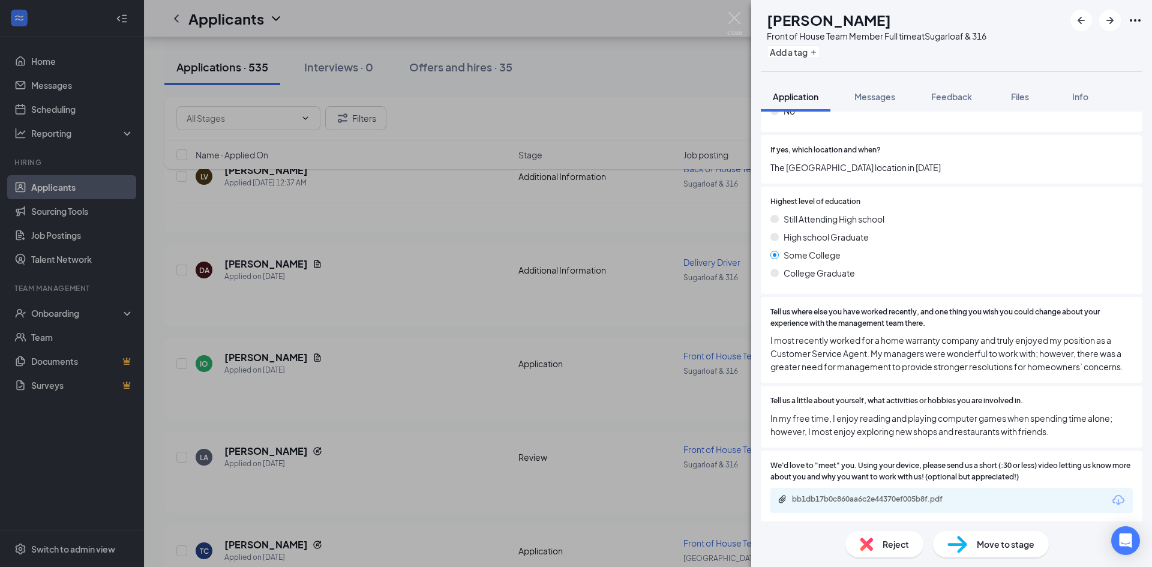
click at [354, 476] on div "LA [PERSON_NAME] Front of House Team Member Full time at Sugarloaf & 316 Add a …" at bounding box center [576, 283] width 1152 height 567
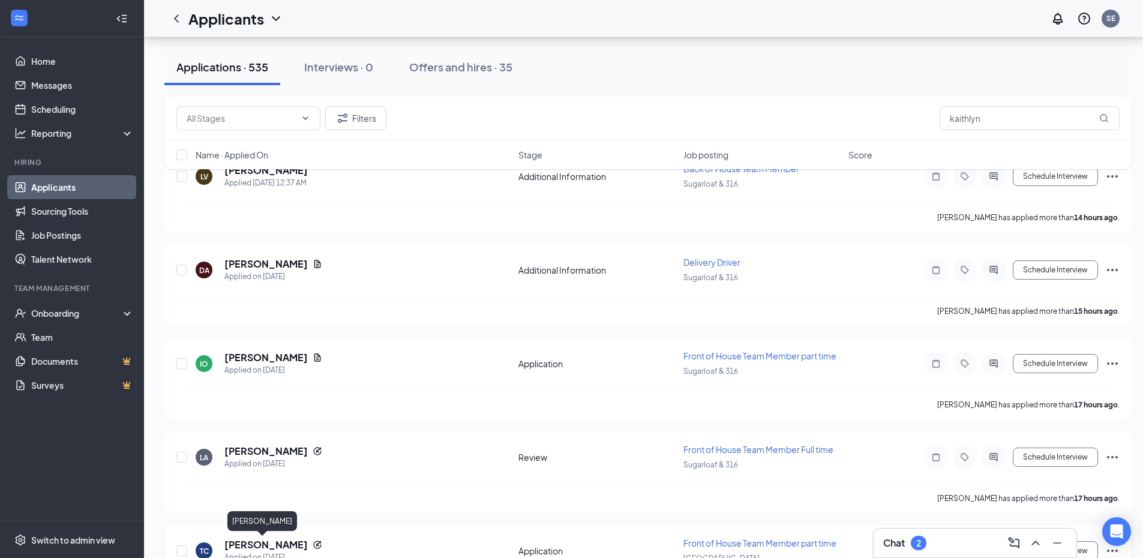
click at [274, 545] on h5 "[PERSON_NAME]" at bounding box center [265, 544] width 83 height 13
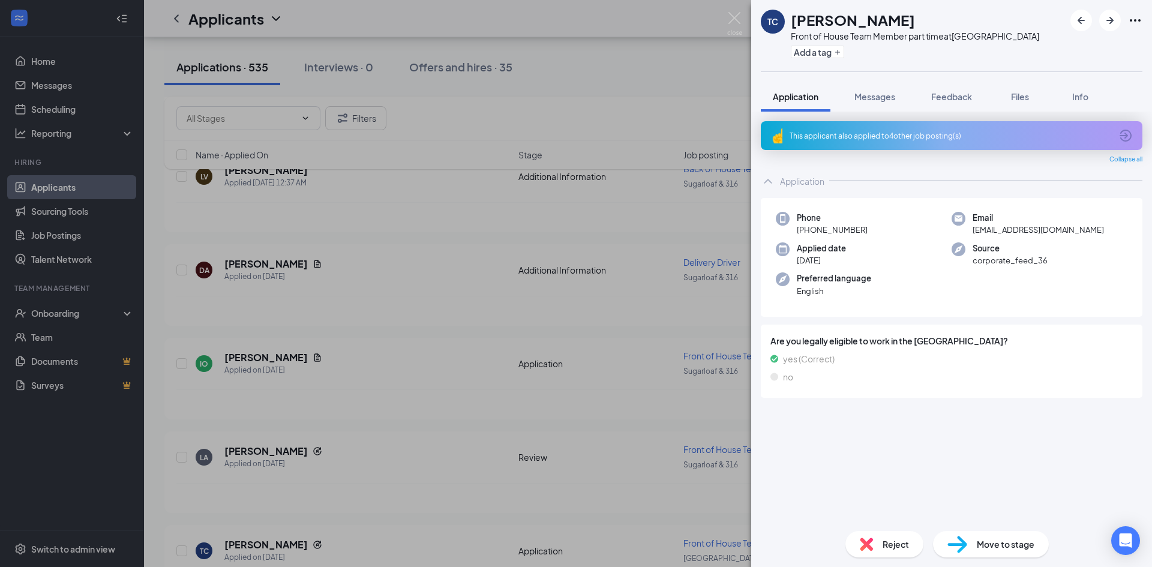
click at [301, 551] on div "TC [PERSON_NAME] Front of House Team Member part time at [GEOGRAPHIC_DATA] Add …" at bounding box center [576, 283] width 1152 height 567
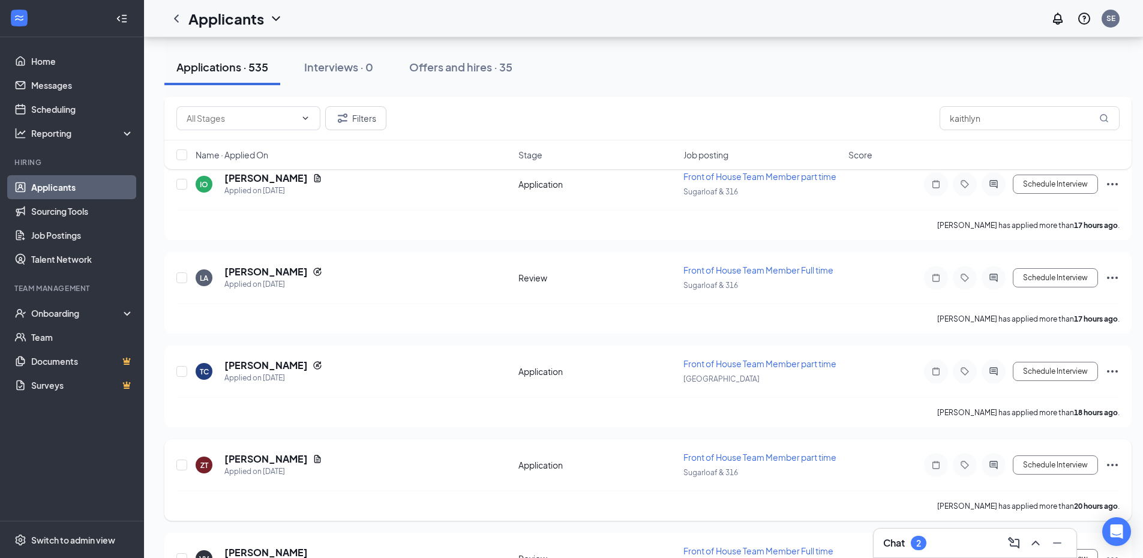
scroll to position [1080, 0]
click at [367, 121] on button "Filters" at bounding box center [355, 118] width 61 height 24
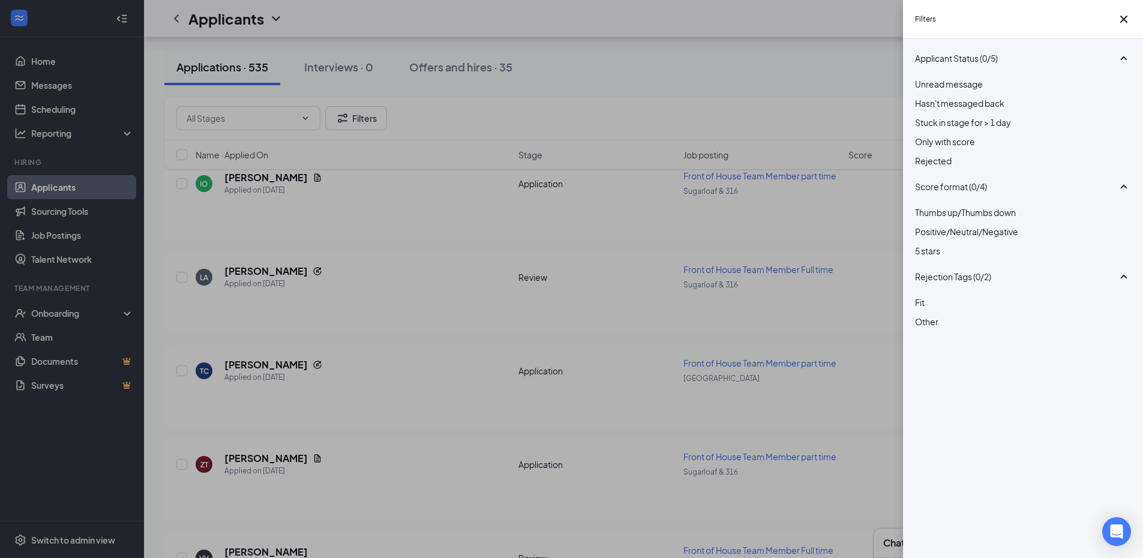
click at [921, 154] on div at bounding box center [1023, 154] width 216 height 0
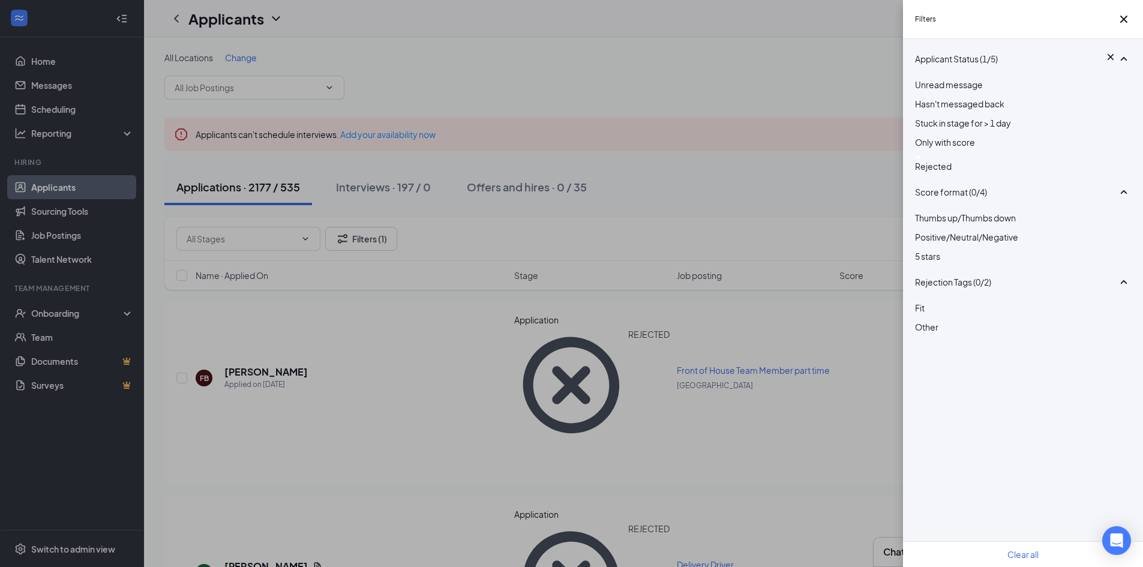
click at [839, 420] on div "Filters Applicant Status (1/5) Unread message Hasn't messaged back Stuck in sta…" at bounding box center [571, 283] width 1143 height 567
click at [1125, 25] on icon "Cross" at bounding box center [1123, 19] width 14 height 14
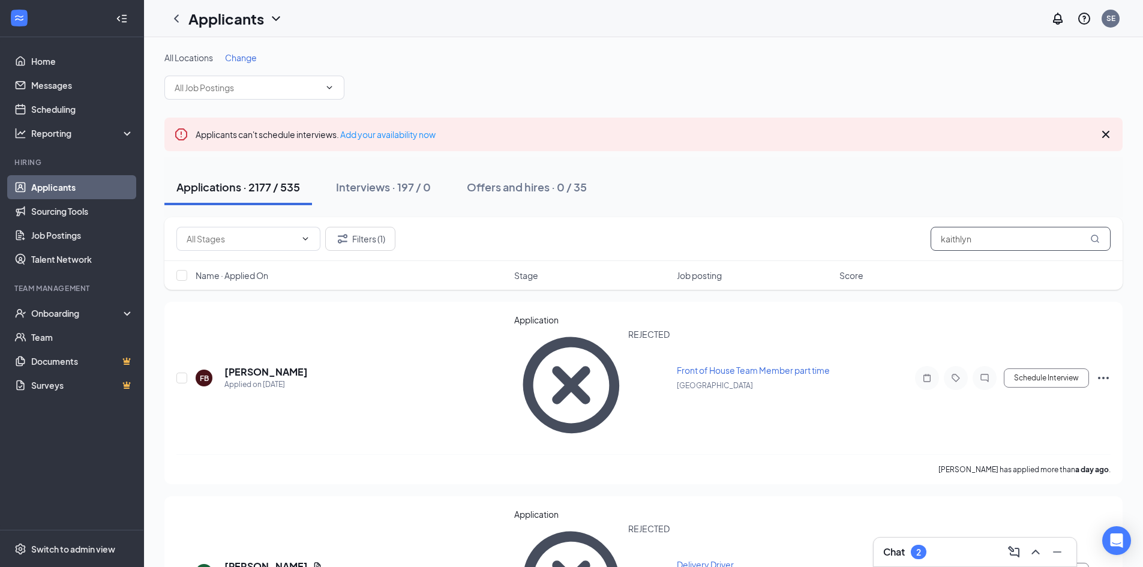
drag, startPoint x: 1014, startPoint y: 232, endPoint x: 566, endPoint y: 227, distance: 448.1
click at [559, 229] on div "Filters (1) kaithlyn" at bounding box center [643, 239] width 934 height 24
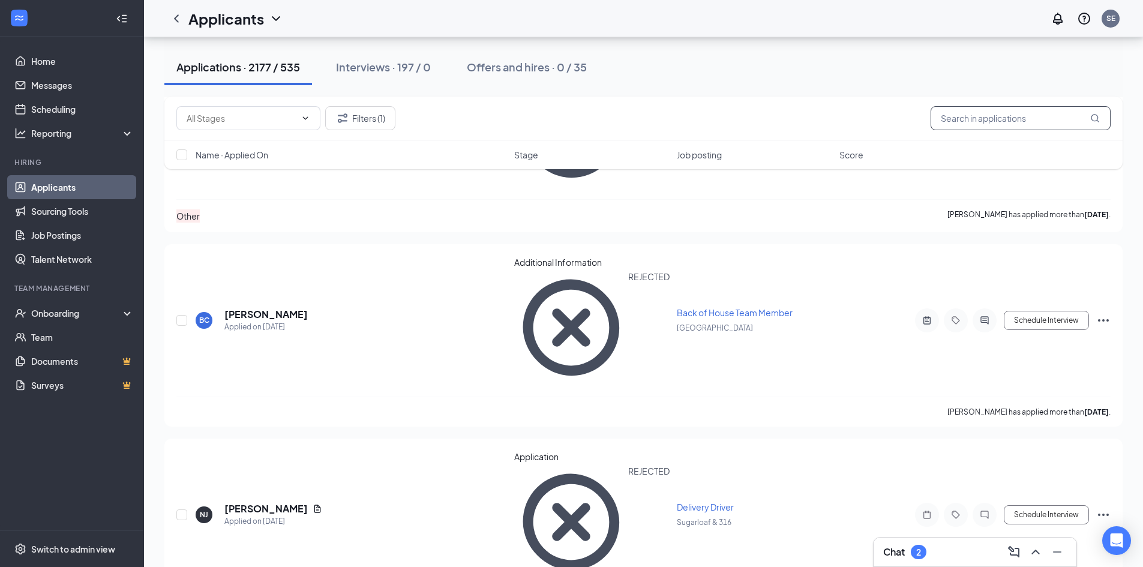
scroll to position [960, 0]
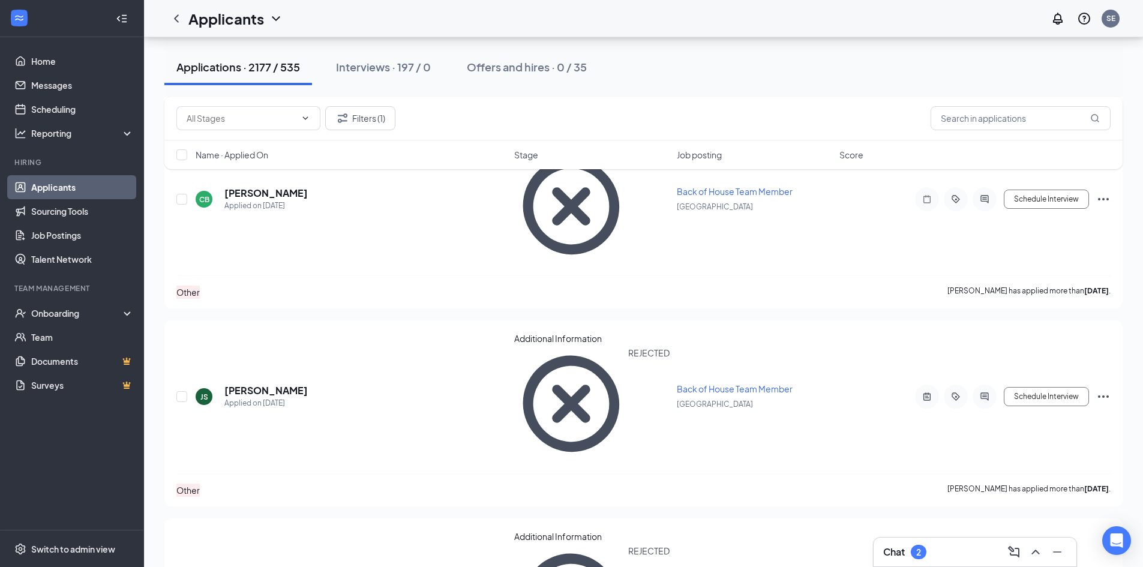
click at [88, 186] on link "Applicants" at bounding box center [82, 187] width 103 height 24
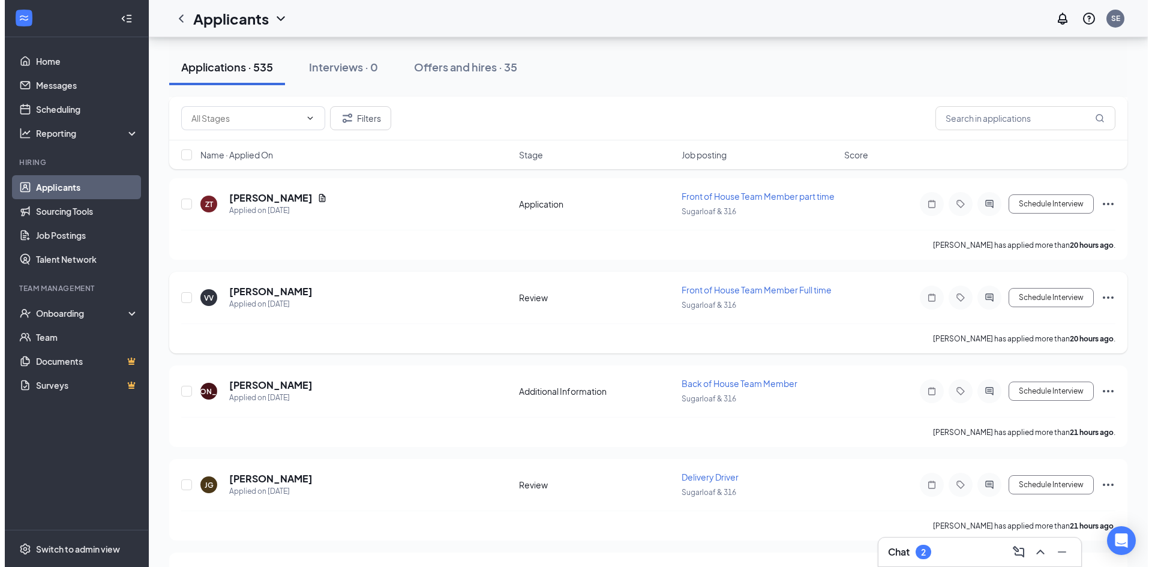
scroll to position [1362, 0]
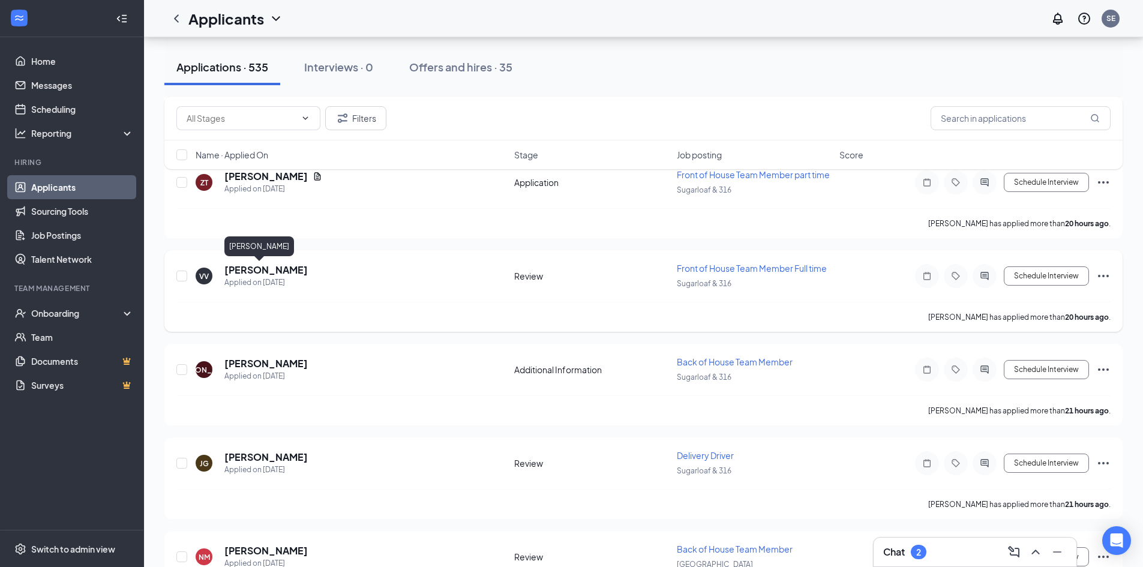
click at [243, 272] on h5 "[PERSON_NAME]" at bounding box center [265, 269] width 83 height 13
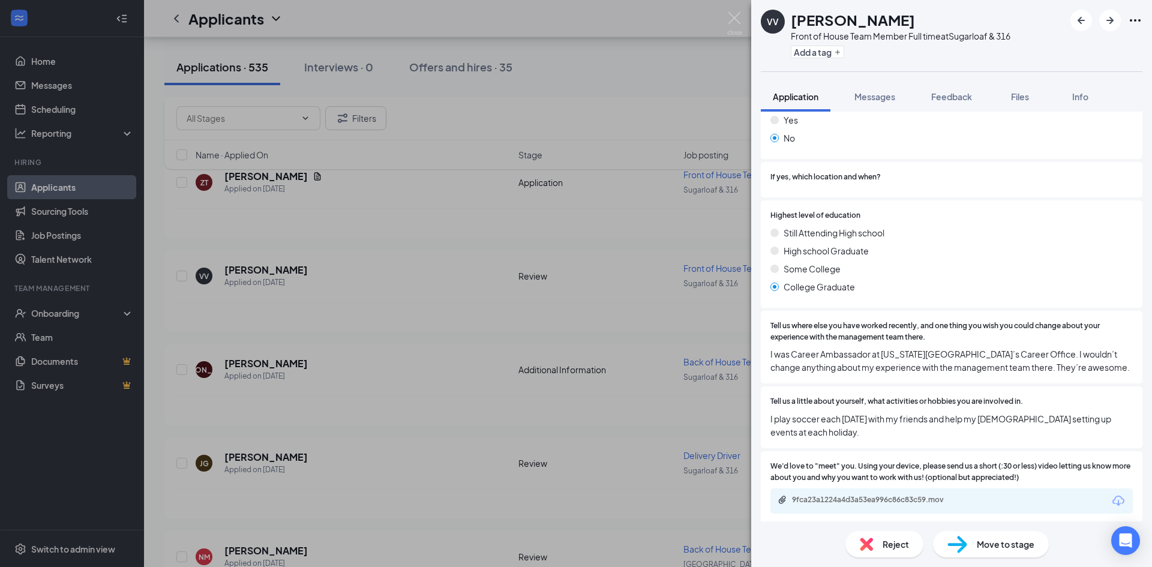
scroll to position [308, 0]
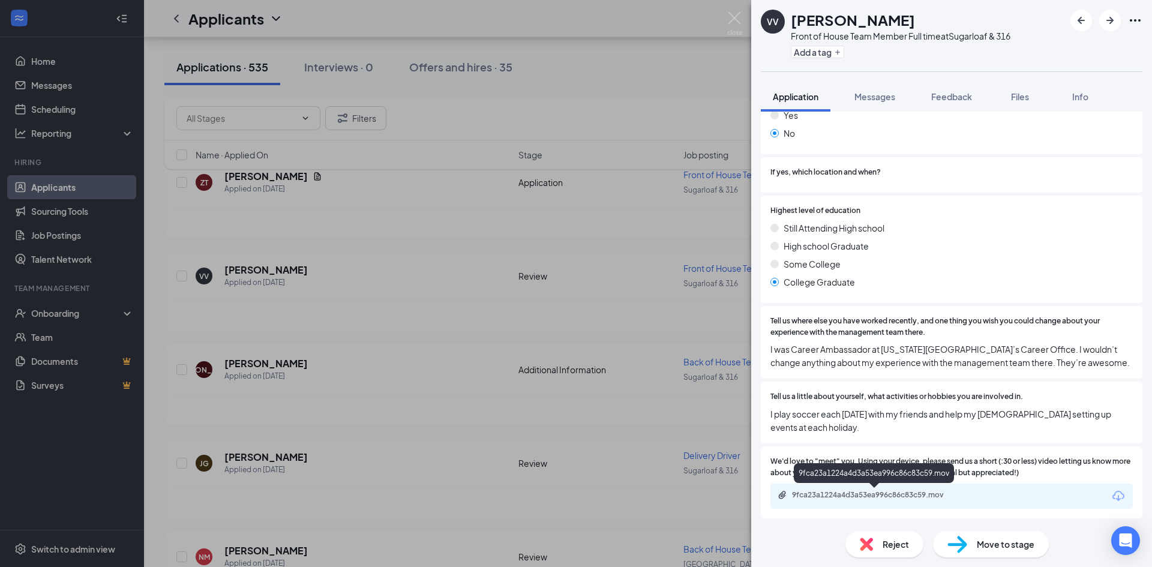
click at [888, 495] on div "9fca23a1224a4d3a53ea996c86c83c59.mov" at bounding box center [876, 495] width 168 height 10
